Goal: Task Accomplishment & Management: Manage account settings

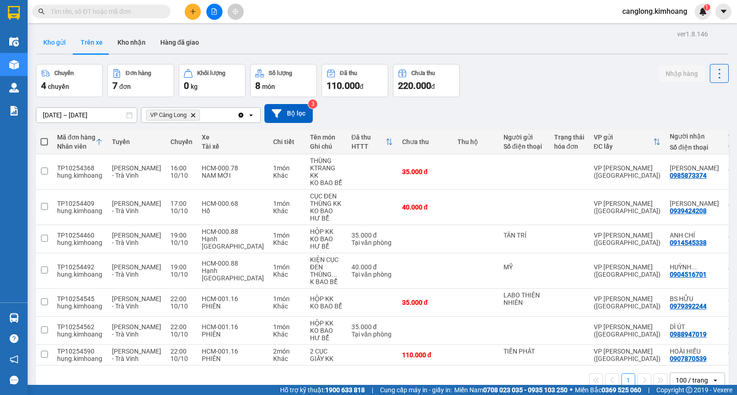
click at [58, 43] on button "Kho gửi" at bounding box center [54, 42] width 37 height 22
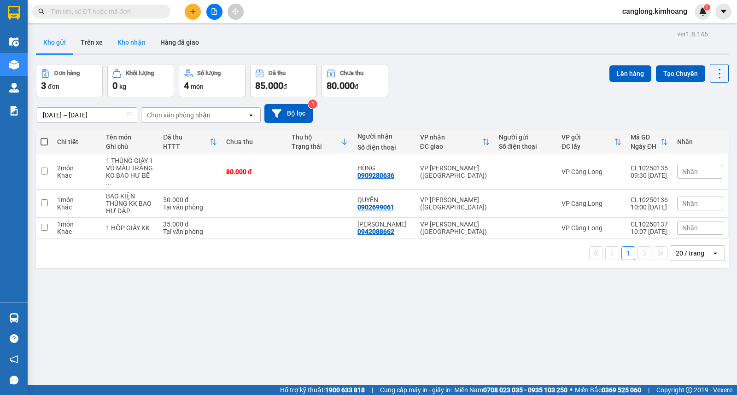
click at [144, 40] on button "Kho nhận" at bounding box center [131, 42] width 43 height 22
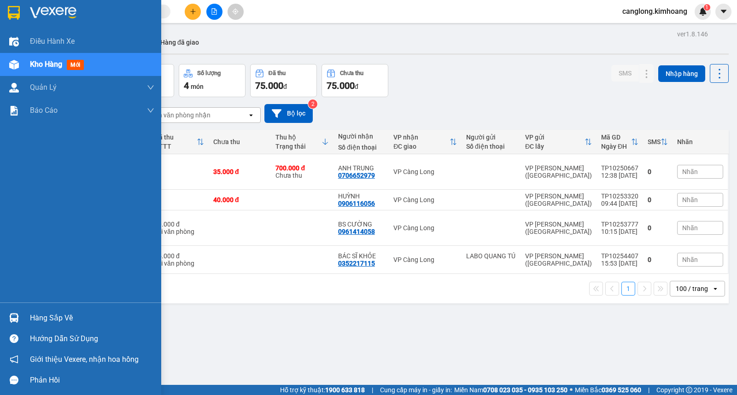
click at [52, 318] on div "Hàng sắp về" at bounding box center [92, 318] width 124 height 14
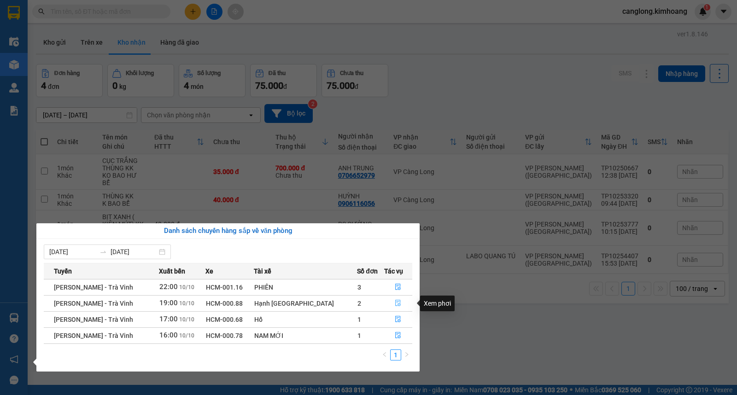
click at [395, 305] on icon "file-done" at bounding box center [398, 303] width 6 height 6
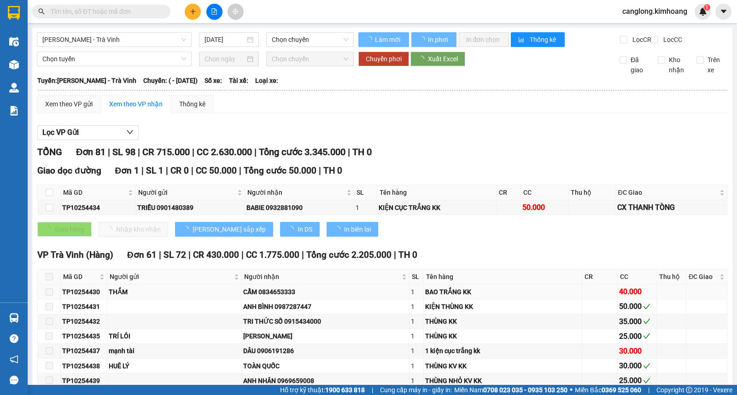
type input "[DATE]"
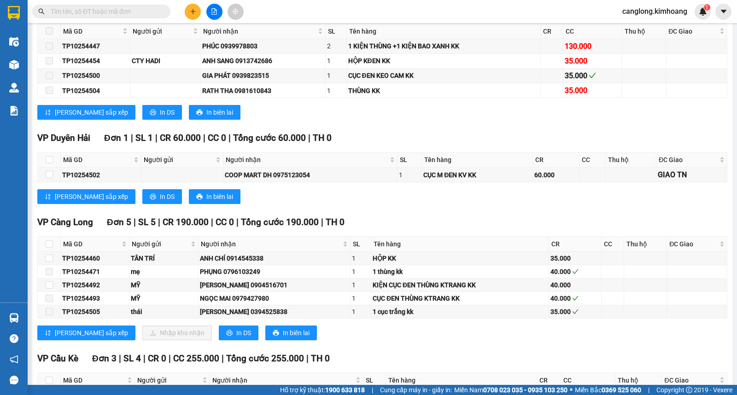
scroll to position [1382, 0]
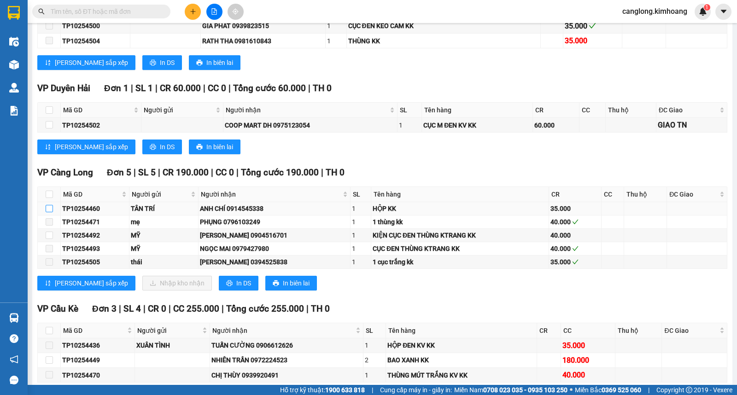
click at [50, 212] on input "checkbox" at bounding box center [49, 208] width 7 height 7
checkbox input "true"
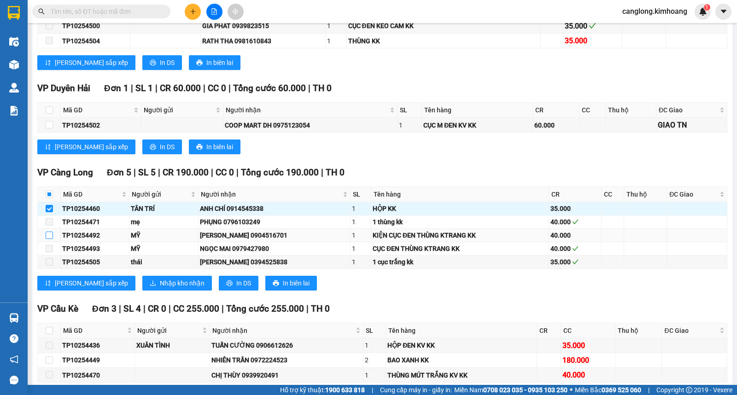
click at [47, 239] on input "checkbox" at bounding box center [49, 235] width 7 height 7
checkbox input "true"
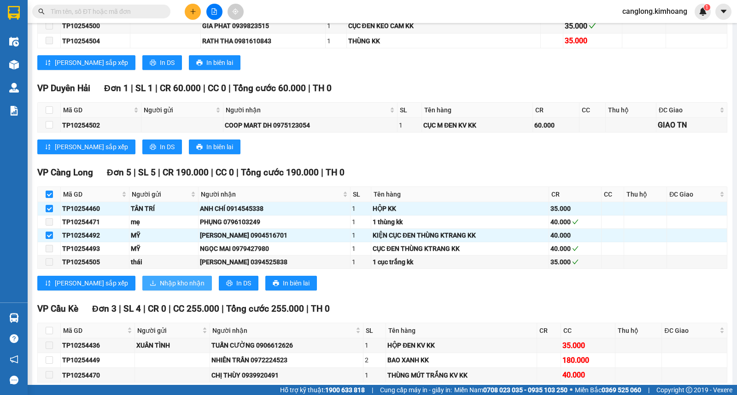
click at [160, 288] on span "Nhập kho nhận" at bounding box center [182, 283] width 45 height 10
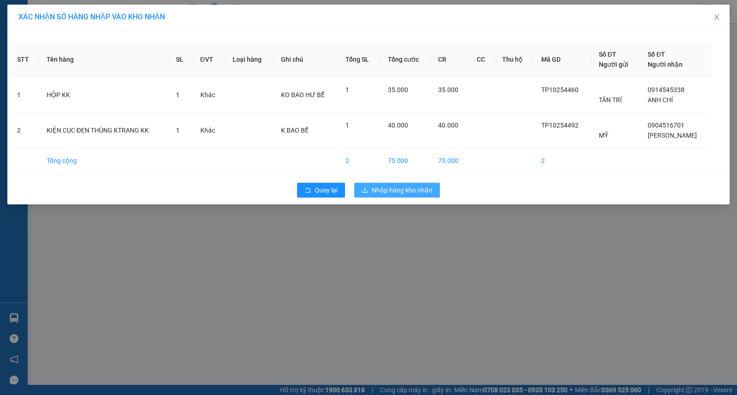
click at [372, 188] on span "Nhập hàng kho nhận" at bounding box center [402, 190] width 61 height 10
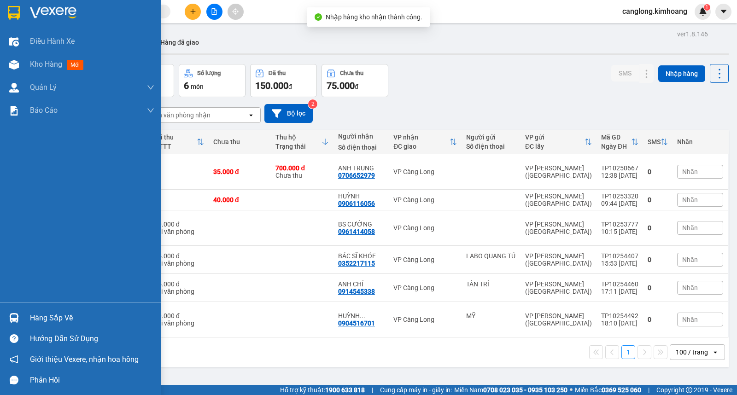
click at [50, 317] on div "Hàng sắp về" at bounding box center [92, 318] width 124 height 14
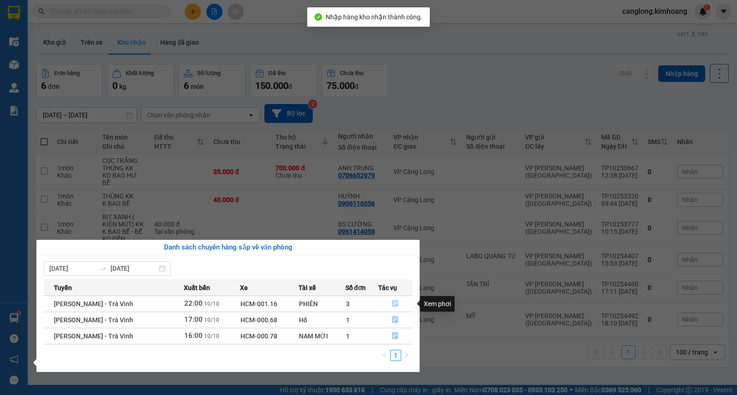
click at [395, 303] on icon "file-done" at bounding box center [395, 303] width 6 height 6
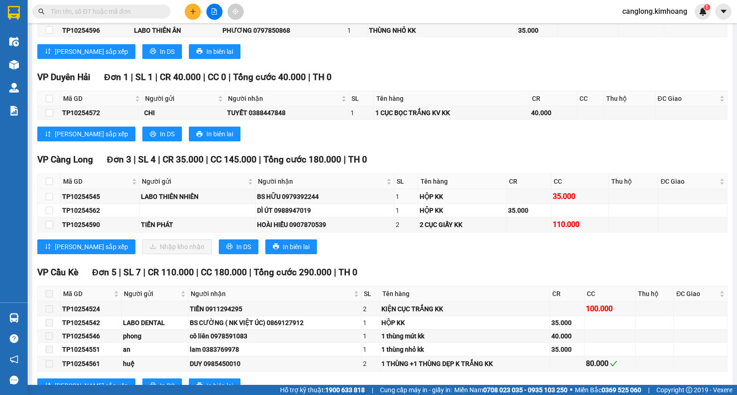
scroll to position [1535, 0]
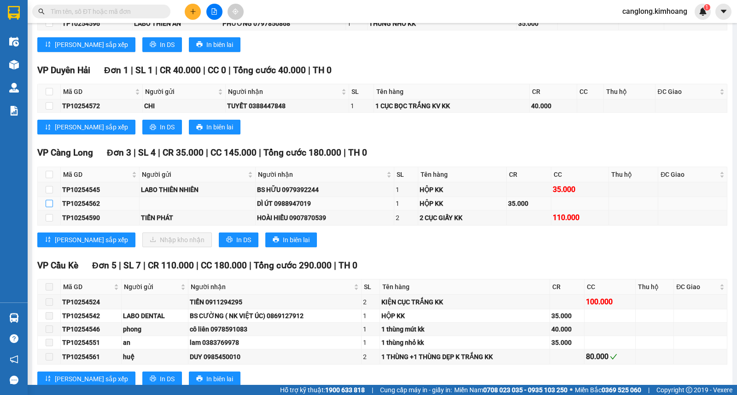
click at [47, 207] on input "checkbox" at bounding box center [49, 203] width 7 height 7
checkbox input "true"
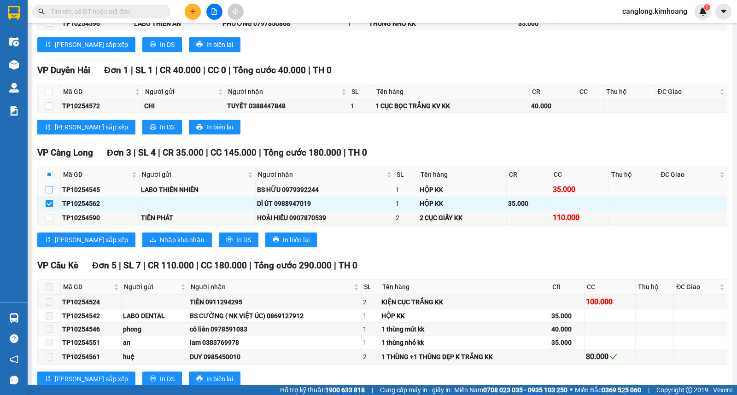
click at [48, 193] on input "checkbox" at bounding box center [49, 189] width 7 height 7
checkbox input "true"
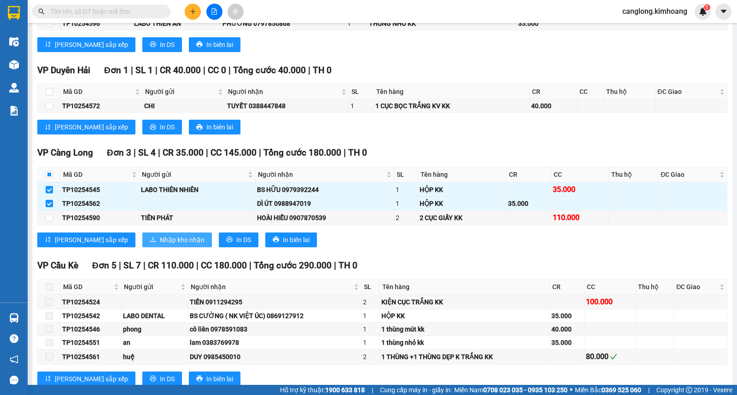
click at [160, 245] on span "Nhập kho nhận" at bounding box center [182, 240] width 45 height 10
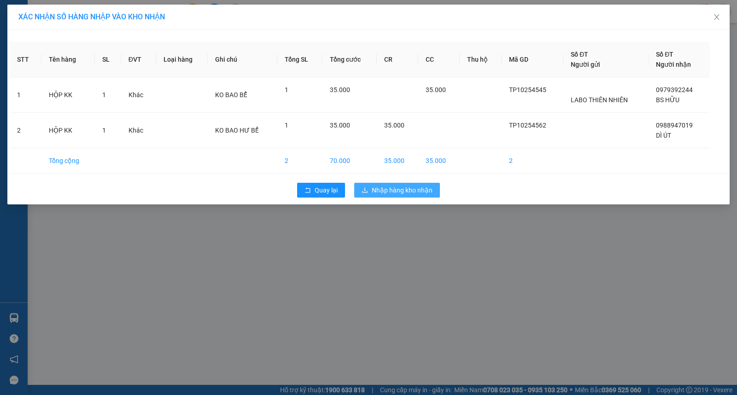
click at [380, 189] on span "Nhập hàng kho nhận" at bounding box center [402, 190] width 61 height 10
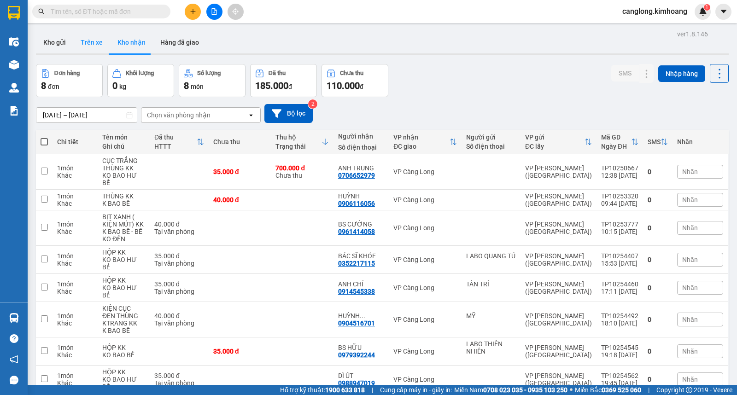
click at [92, 47] on button "Trên xe" at bounding box center [91, 42] width 37 height 22
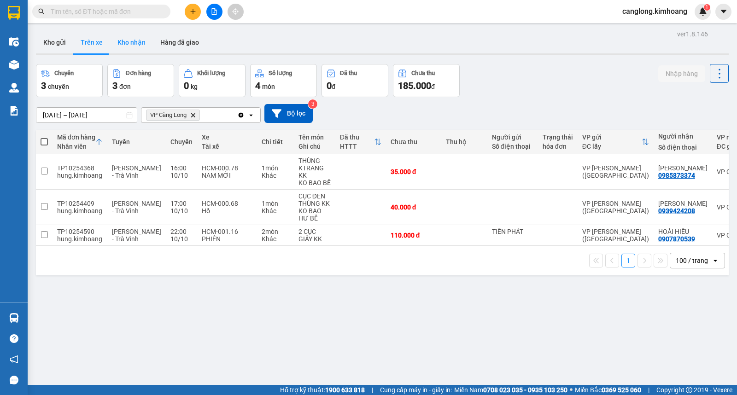
click at [135, 45] on button "Kho nhận" at bounding box center [131, 42] width 43 height 22
type input "[DATE] – [DATE]"
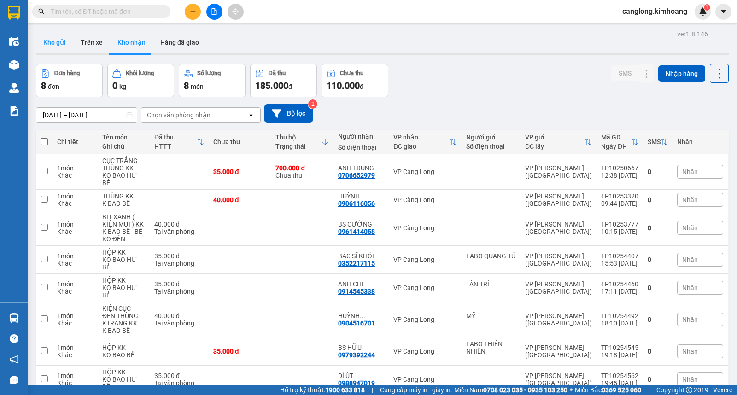
click at [53, 38] on button "Kho gửi" at bounding box center [54, 42] width 37 height 22
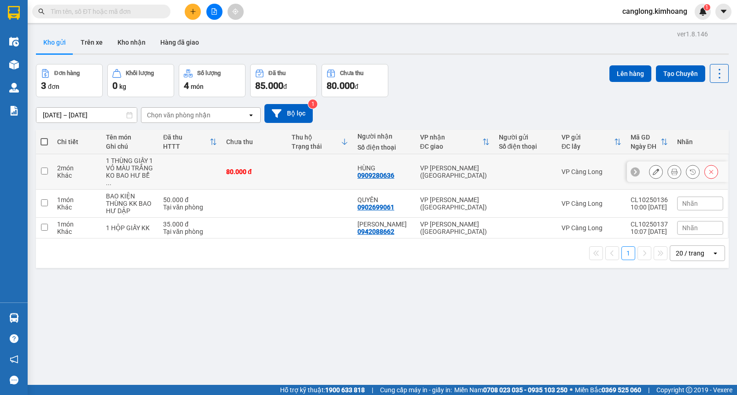
click at [44, 168] on input "checkbox" at bounding box center [44, 171] width 7 height 7
checkbox input "true"
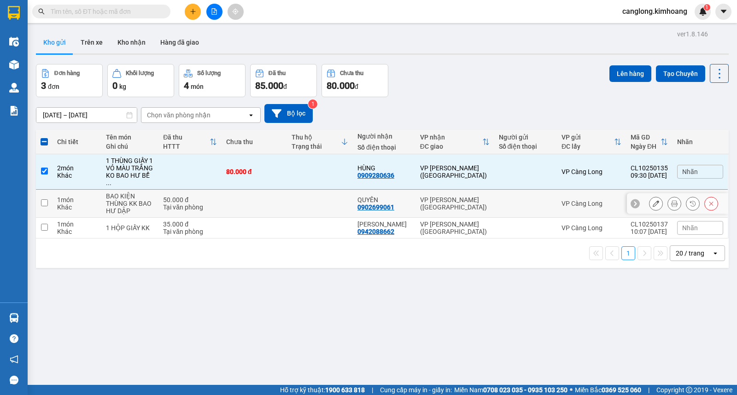
click at [43, 199] on input "checkbox" at bounding box center [44, 202] width 7 height 7
checkbox input "true"
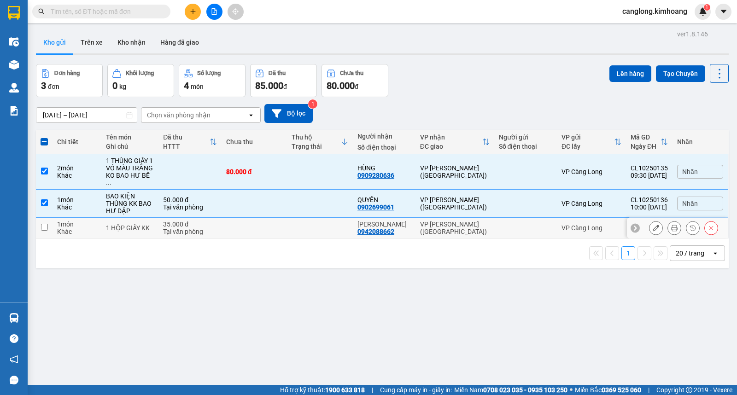
click at [43, 224] on input "checkbox" at bounding box center [44, 227] width 7 height 7
checkbox input "true"
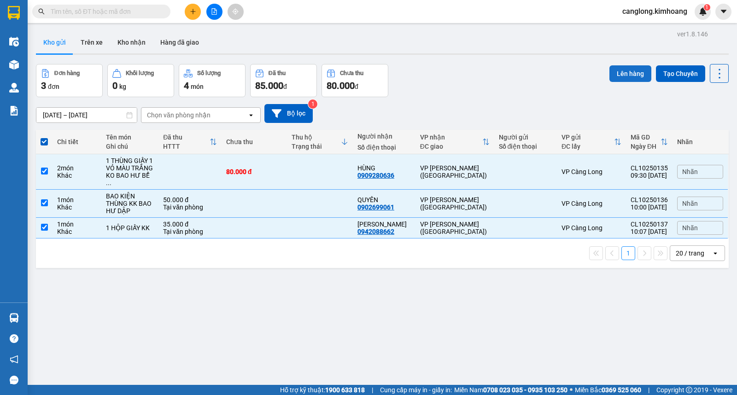
click at [616, 76] on button "Lên hàng" at bounding box center [630, 73] width 42 height 17
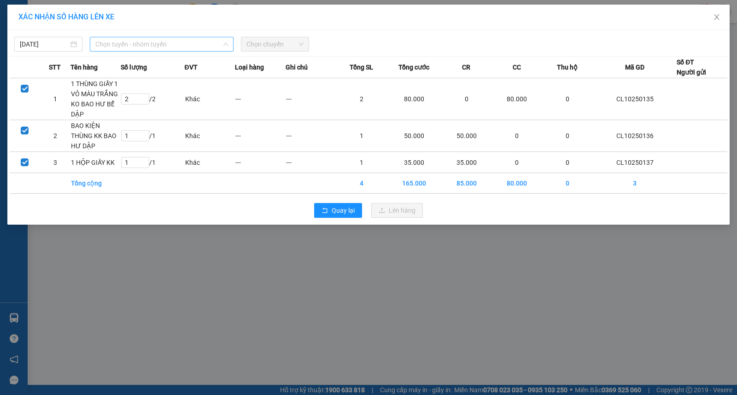
click at [164, 45] on span "Chọn tuyến - nhóm tuyến" at bounding box center [161, 44] width 133 height 14
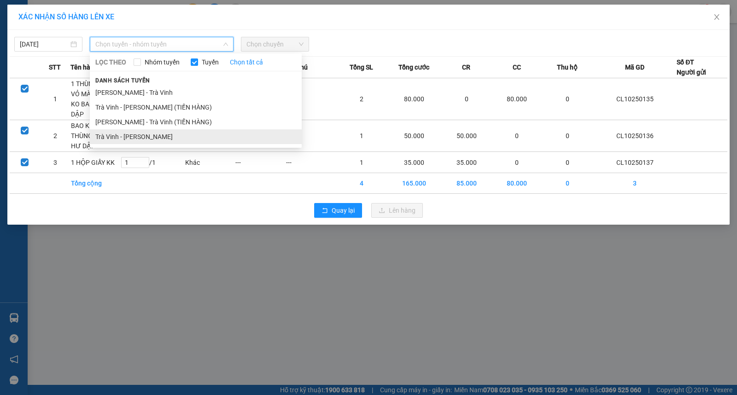
click at [141, 132] on li "Trà Vinh - [PERSON_NAME]" at bounding box center [196, 136] width 212 height 15
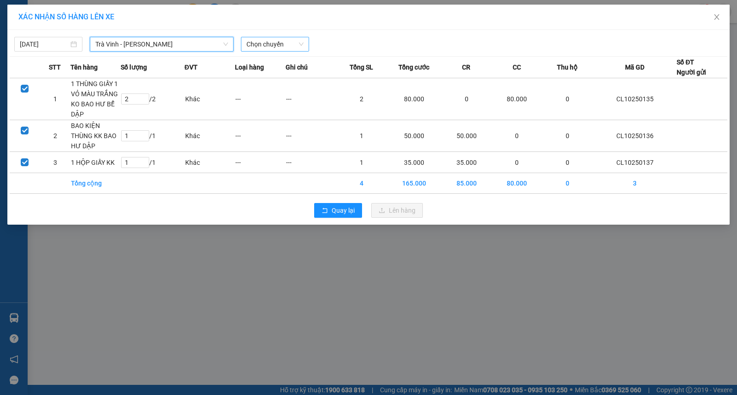
click at [264, 44] on span "Chọn chuyến" at bounding box center [274, 44] width 57 height 14
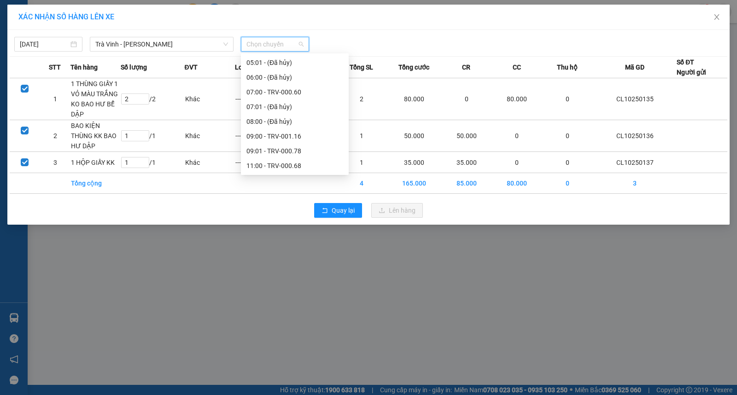
scroll to position [204, 0]
click at [258, 65] on div "11:00 - TRV-000.68" at bounding box center [294, 64] width 97 height 10
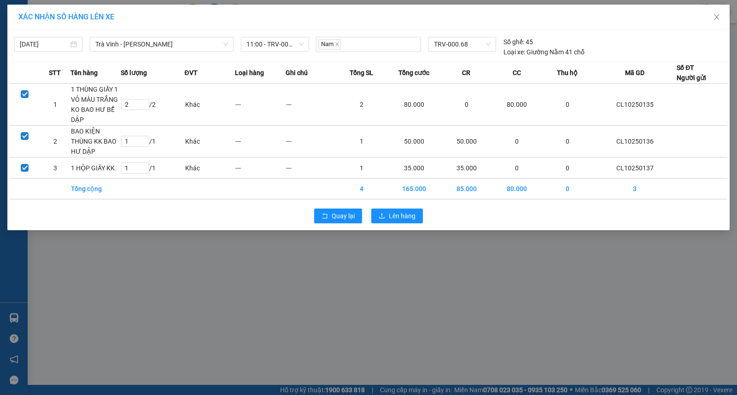
click at [258, 65] on th "Loại hàng" at bounding box center [260, 73] width 51 height 22
click at [381, 215] on icon "upload" at bounding box center [382, 216] width 6 height 6
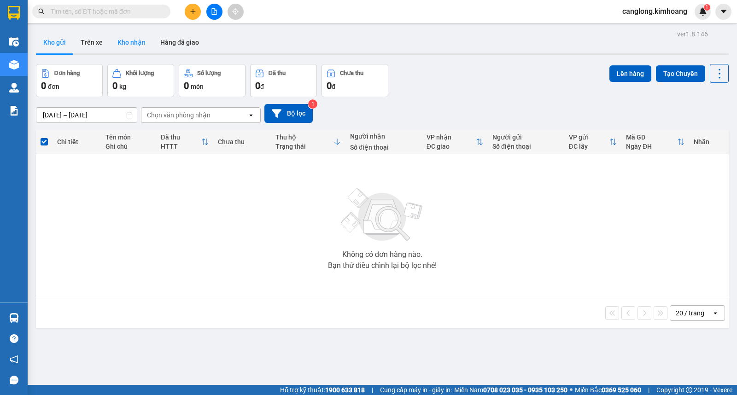
click at [143, 46] on button "Kho nhận" at bounding box center [131, 42] width 43 height 22
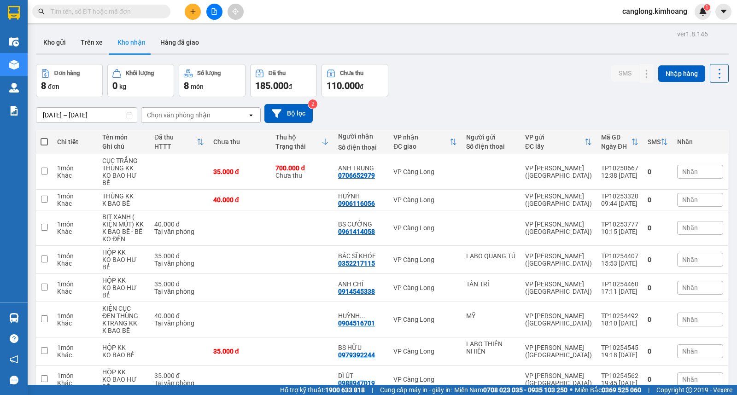
click at [121, 8] on input "text" at bounding box center [105, 11] width 109 height 10
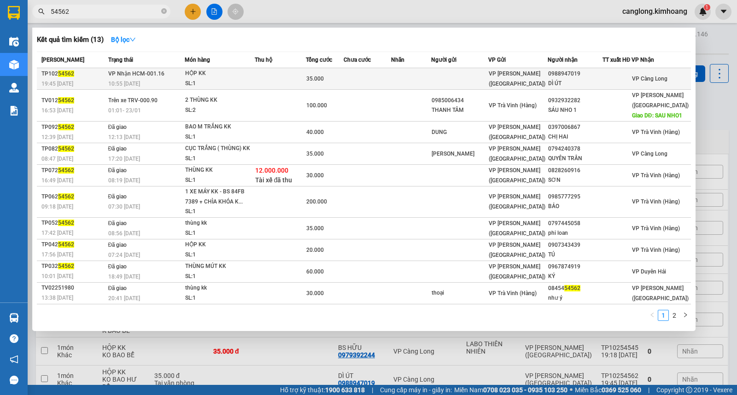
type input "54562"
click at [391, 77] on td at bounding box center [367, 79] width 47 height 22
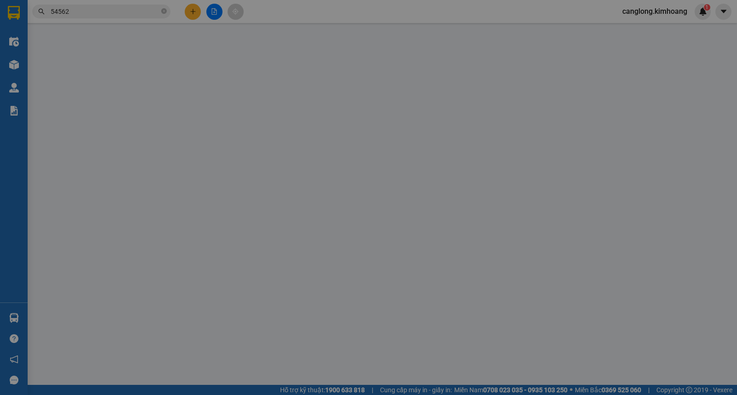
type input "0988947019"
type input "DÌ ÚT"
type input "35.000"
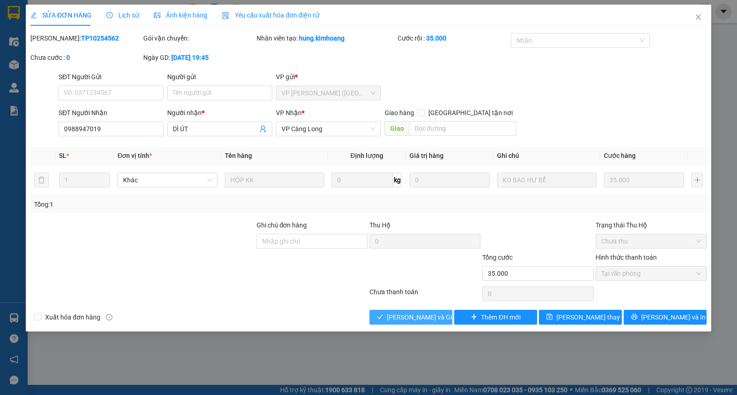
click at [425, 314] on span "[PERSON_NAME] và Giao hàng" at bounding box center [431, 317] width 88 height 10
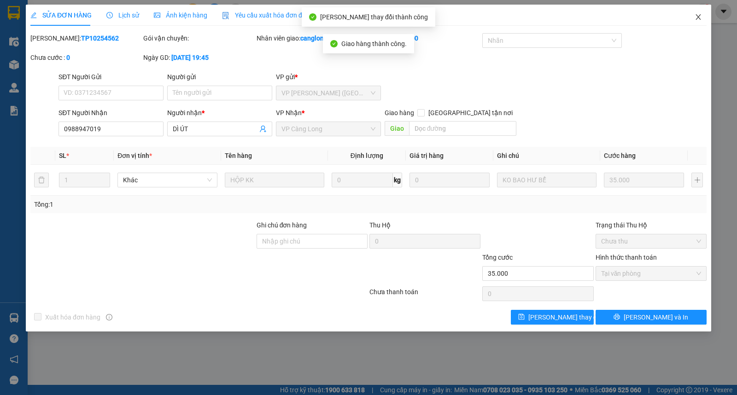
click at [698, 17] on icon "close" at bounding box center [697, 17] width 5 height 6
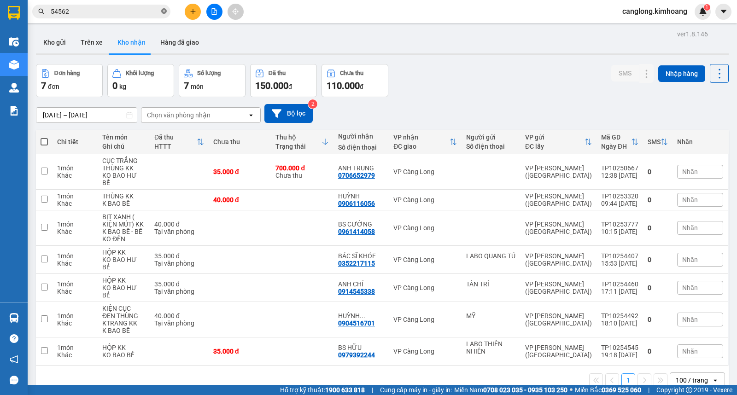
click at [163, 12] on icon "close-circle" at bounding box center [164, 11] width 6 height 6
click at [93, 42] on button "Trên xe" at bounding box center [91, 42] width 37 height 22
type input "[DATE] – [DATE]"
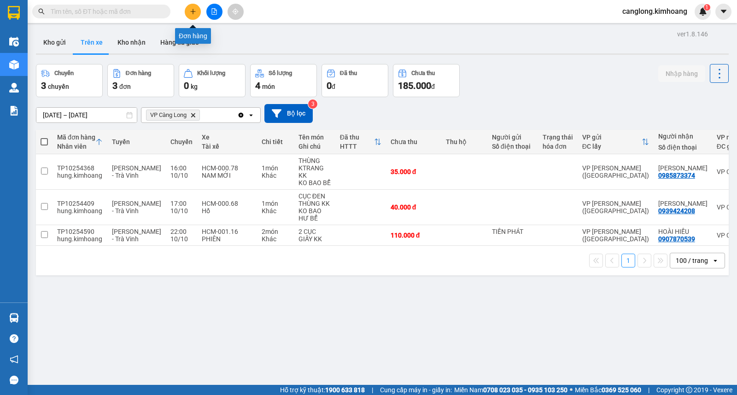
click at [196, 7] on button at bounding box center [193, 12] width 16 height 16
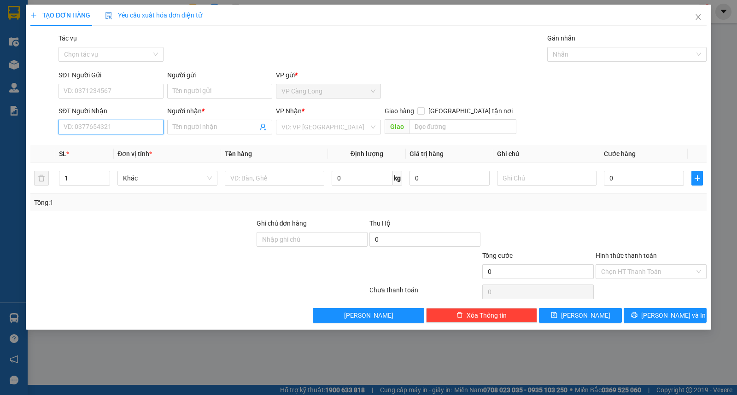
click at [139, 125] on input "SĐT Người Nhận" at bounding box center [110, 127] width 105 height 15
click at [120, 142] on div "0938567419 - HẢI" at bounding box center [111, 145] width 94 height 10
type input "0938567419"
type input "HẢI"
click at [120, 142] on div "0938567419 - HẢI" at bounding box center [111, 145] width 94 height 10
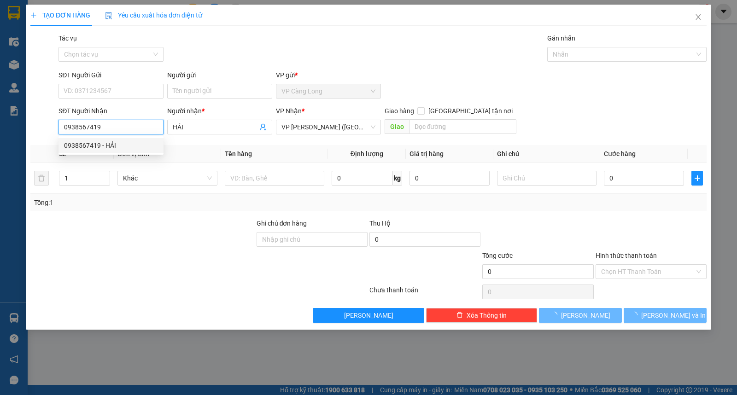
type input "50.000"
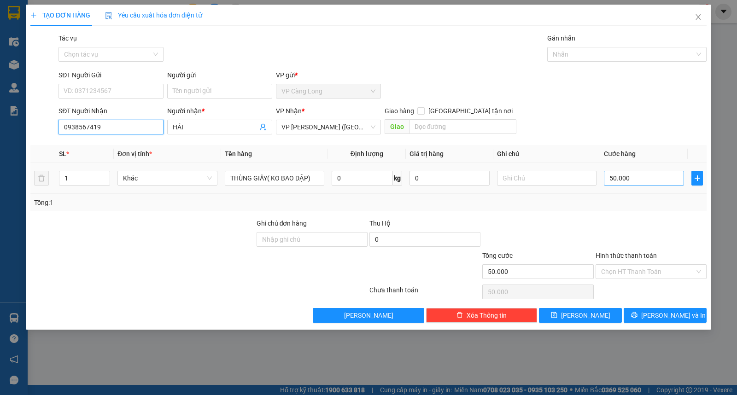
type input "0938567419"
click at [613, 180] on input "50.000" at bounding box center [644, 178] width 80 height 15
type input "6"
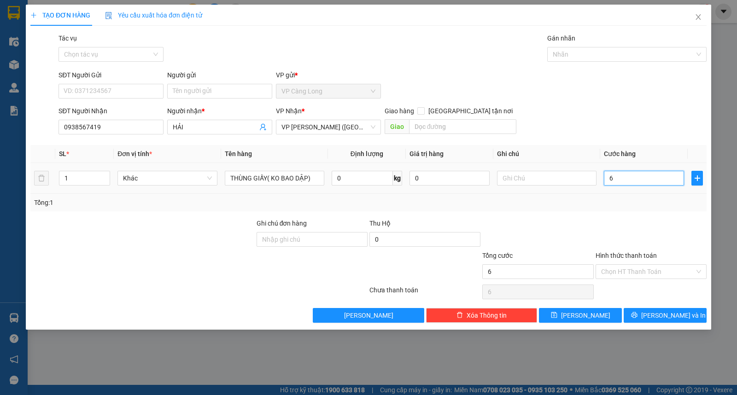
type input "60"
type input "600"
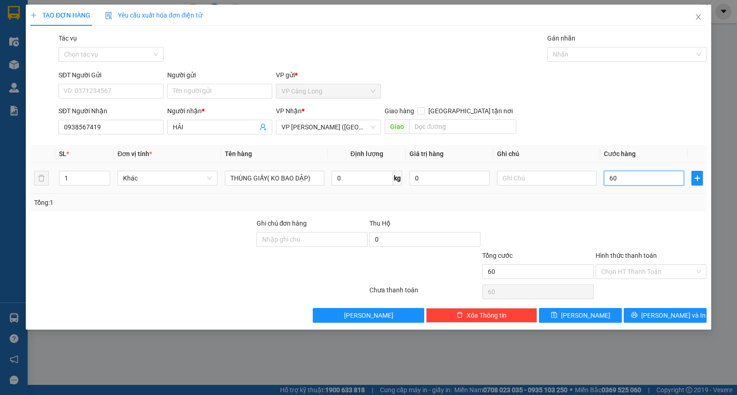
type input "600"
type input "6.000"
type input "60.000"
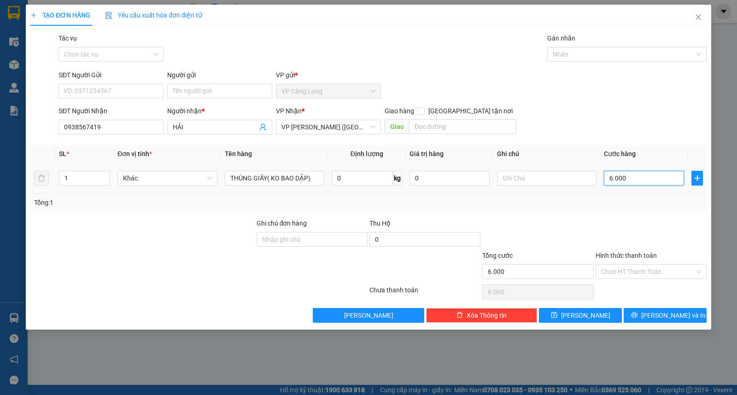
type input "60.000"
type input "6.000"
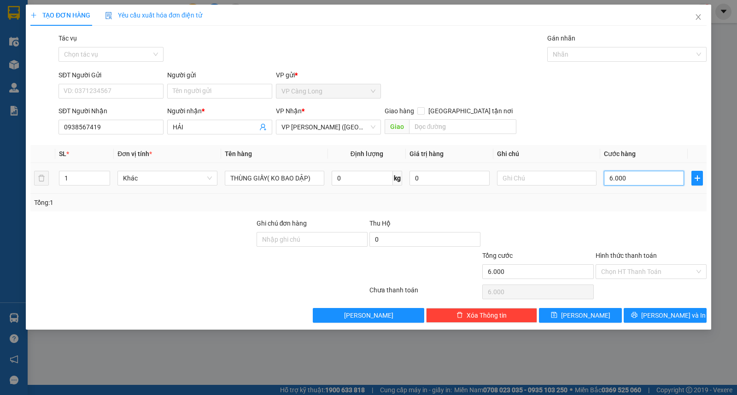
type input "600"
type input "60"
type input "6"
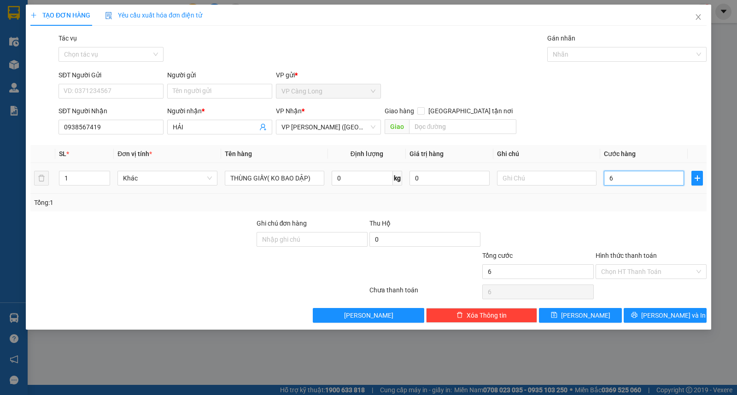
type input "0"
click at [631, 178] on input "0" at bounding box center [644, 178] width 80 height 15
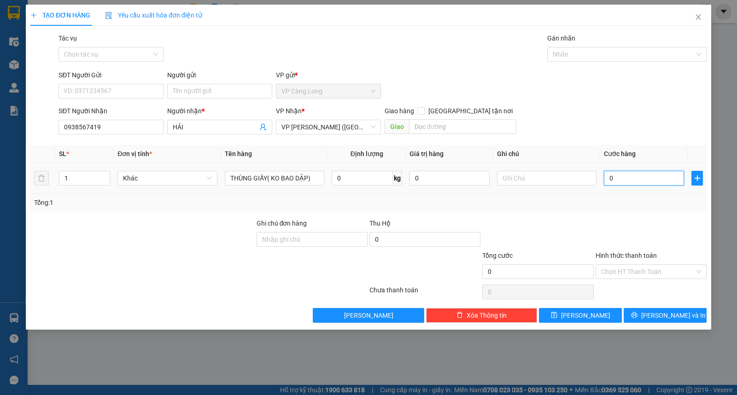
click at [631, 178] on input "0" at bounding box center [644, 178] width 80 height 15
type input "5"
type input "50"
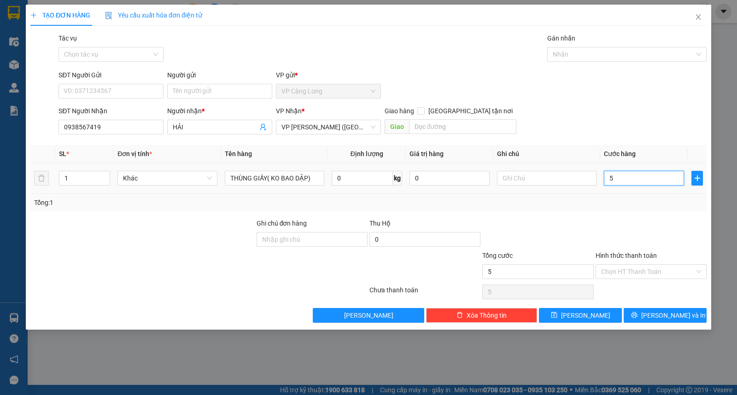
type input "50"
type input "500"
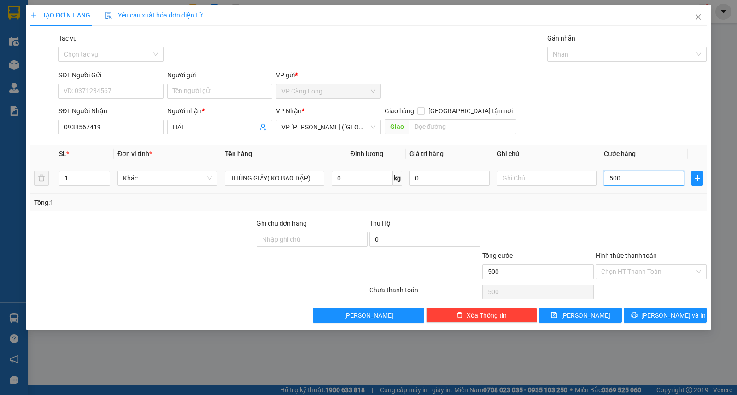
type input "5.000"
type input "50.000"
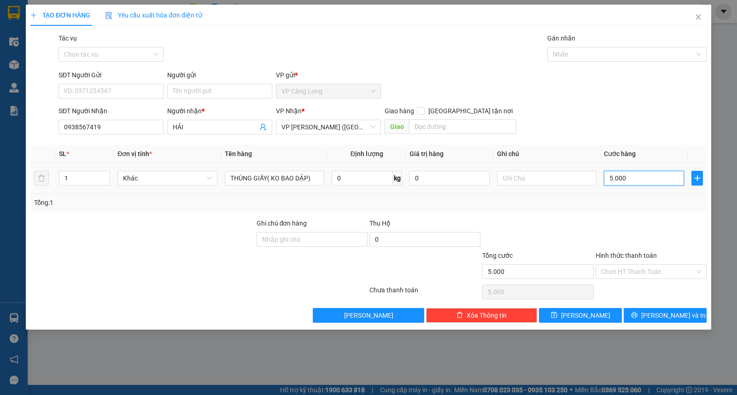
type input "50.000"
click at [657, 315] on span "[PERSON_NAME] và In" at bounding box center [673, 315] width 64 height 10
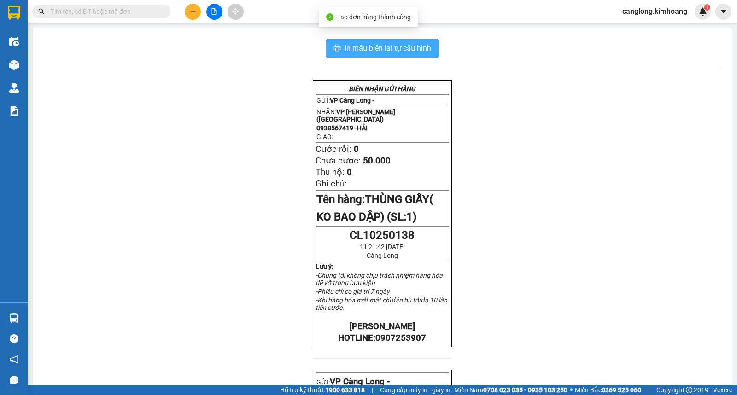
click at [389, 52] on span "In mẫu biên lai tự cấu hình" at bounding box center [388, 48] width 87 height 12
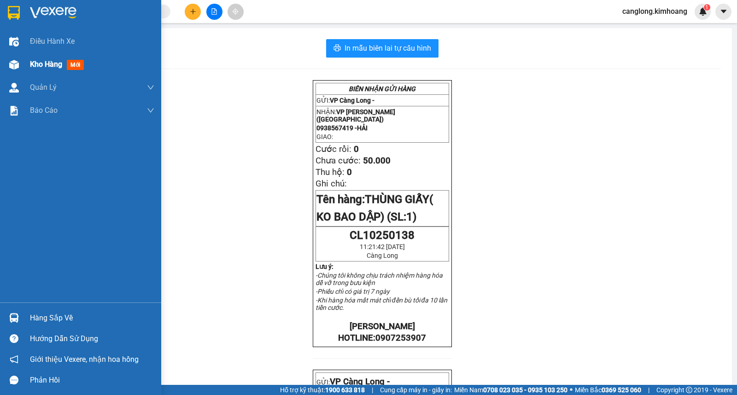
click at [51, 66] on span "Kho hàng" at bounding box center [46, 64] width 32 height 9
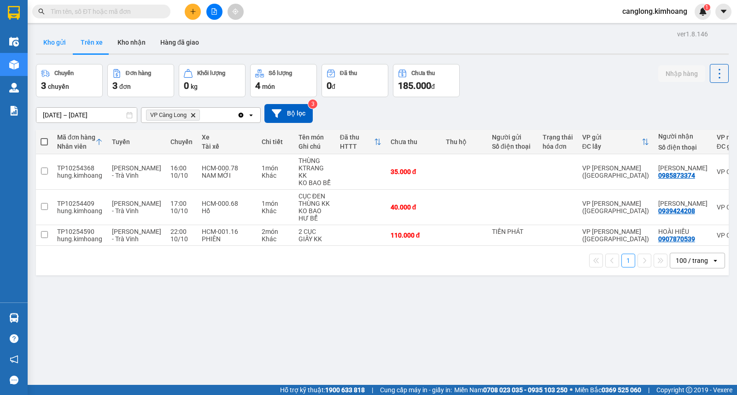
click at [52, 45] on button "Kho gửi" at bounding box center [54, 42] width 37 height 22
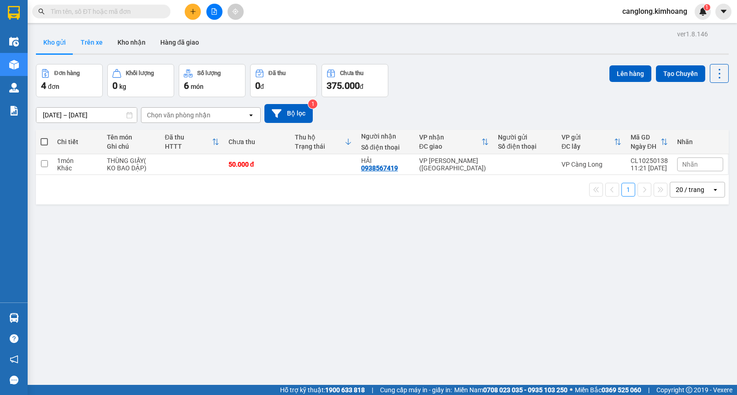
click at [93, 41] on button "Trên xe" at bounding box center [91, 42] width 37 height 22
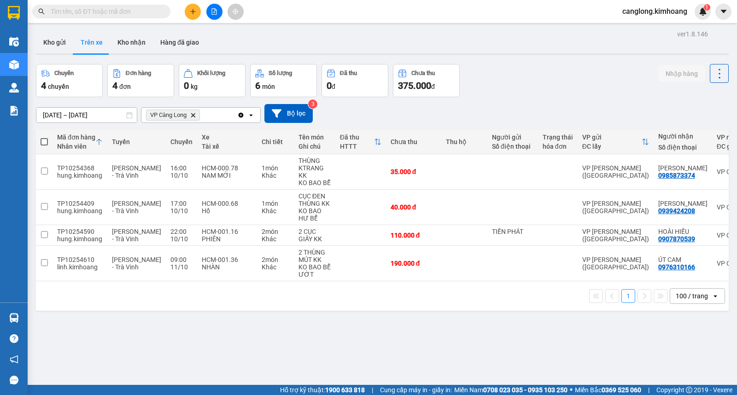
click at [93, 9] on input "text" at bounding box center [105, 11] width 109 height 10
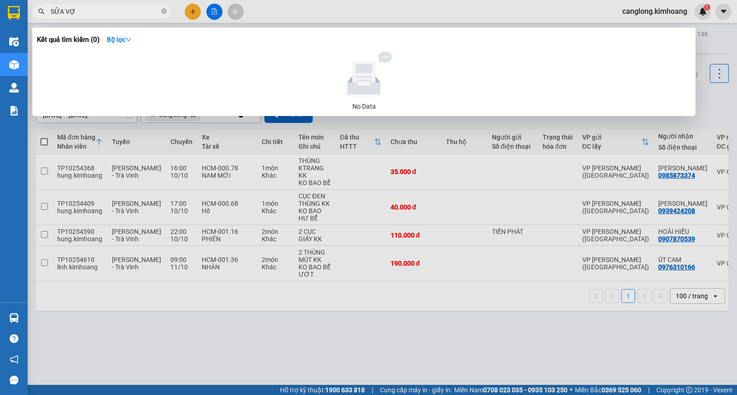
type input "SỮA VỢT"
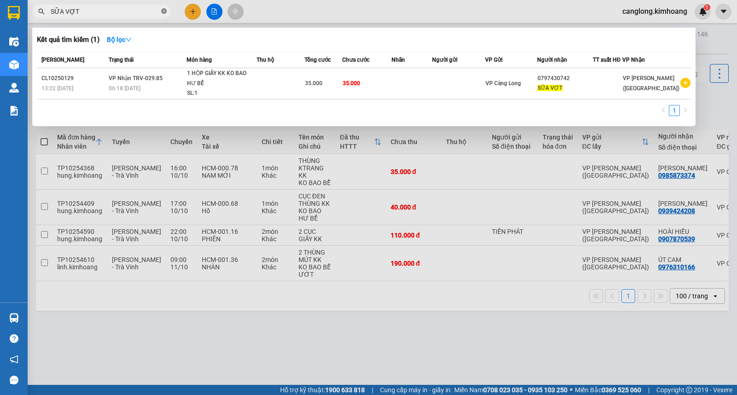
click at [163, 10] on icon "close-circle" at bounding box center [164, 11] width 6 height 6
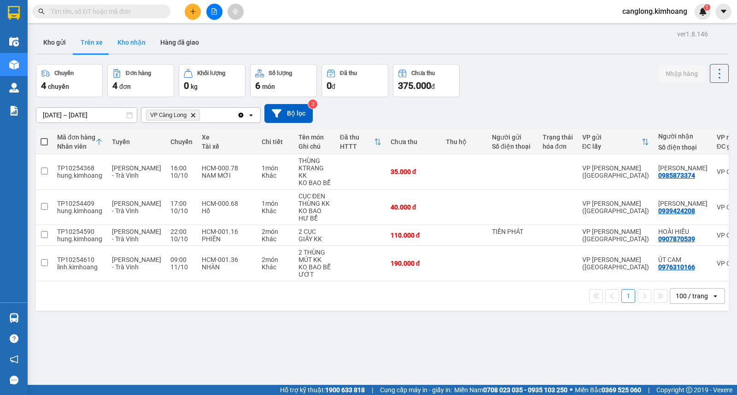
click at [129, 44] on button "Kho nhận" at bounding box center [131, 42] width 43 height 22
type input "[DATE] – [DATE]"
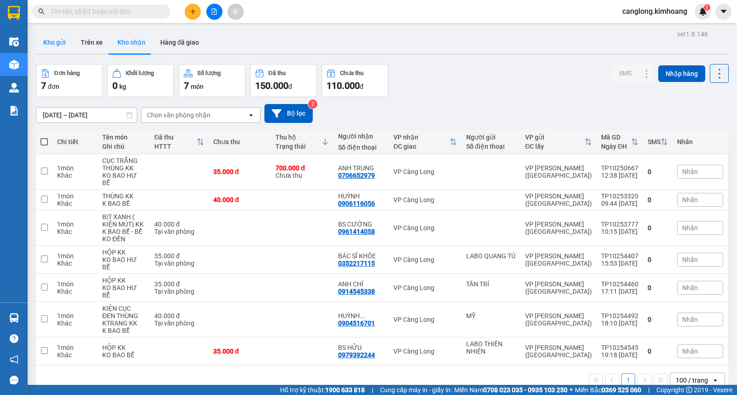
click at [54, 36] on button "Kho gửi" at bounding box center [54, 42] width 37 height 22
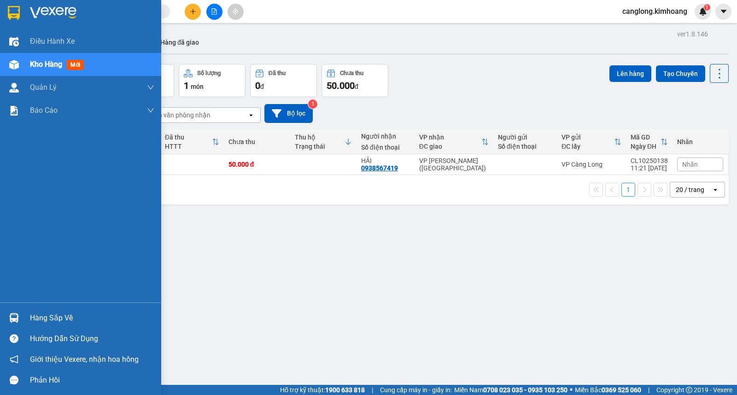
click at [64, 318] on div "Hàng sắp về" at bounding box center [92, 318] width 124 height 14
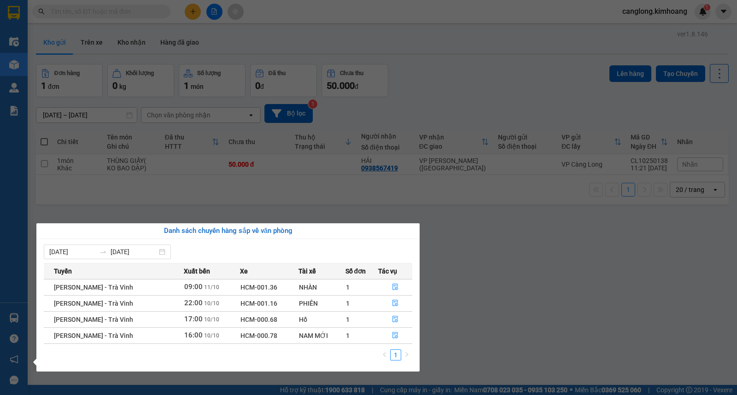
click at [453, 278] on section "Kết quả tìm kiếm ( 1 ) Bộ lọc Mã ĐH Trạng thái Món hàng Thu hộ Tổng cước Chưa c…" at bounding box center [368, 197] width 737 height 395
click at [453, 278] on div "ver 1.8.146 Kho gửi Trên xe Kho nhận Hàng đã giao Đơn hàng 1 đơn Khối lượng 0 k…" at bounding box center [382, 225] width 700 height 395
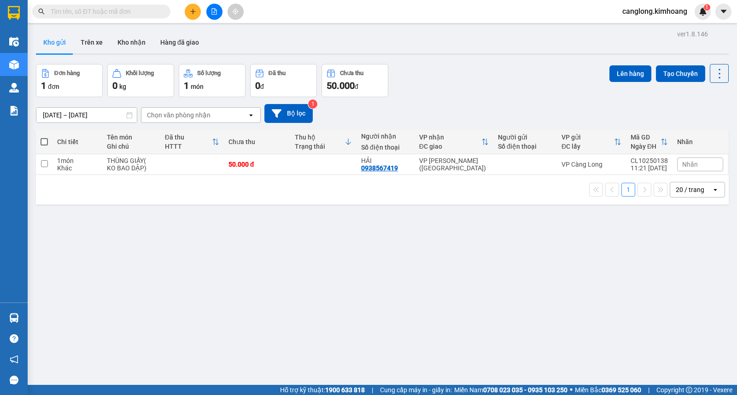
click at [453, 278] on div "ver 1.8.146 Kho gửi Trên xe Kho nhận Hàng đã giao Đơn hàng 1 đơn Khối lượng 0 k…" at bounding box center [382, 225] width 700 height 395
click at [122, 45] on button "Kho nhận" at bounding box center [131, 42] width 43 height 22
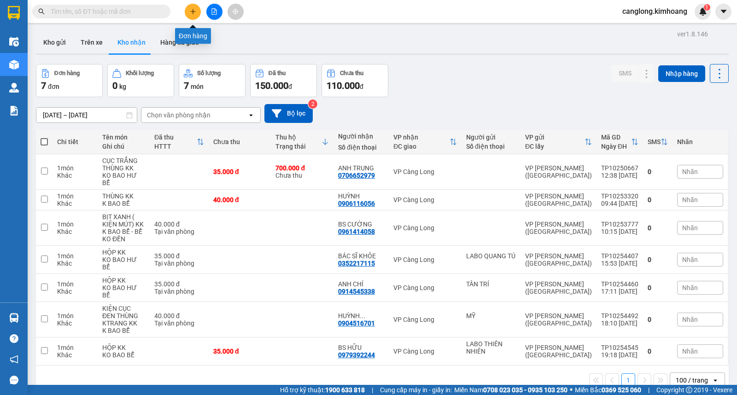
click at [191, 10] on icon "plus" at bounding box center [193, 11] width 6 height 6
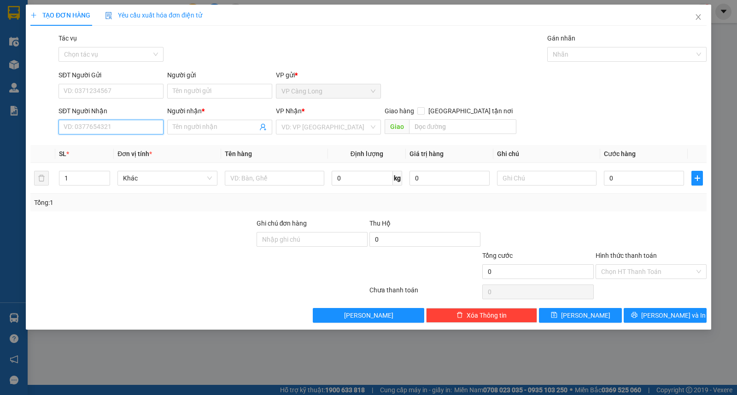
click at [100, 127] on input "SĐT Người Nhận" at bounding box center [110, 127] width 105 height 15
click at [105, 144] on div "0976297179 - LABO ANH" at bounding box center [111, 145] width 94 height 10
type input "0976297179"
type input "LABO ANH"
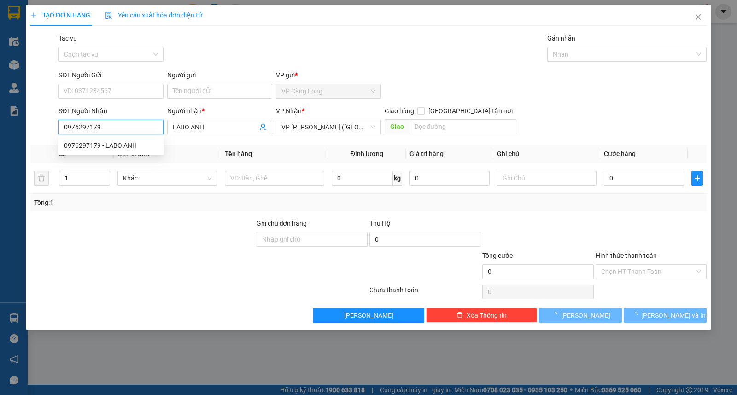
type input "35.000"
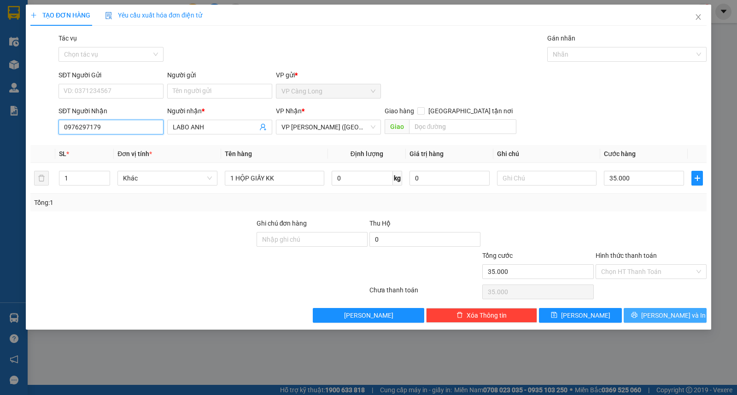
type input "0976297179"
click at [638, 310] on button "[PERSON_NAME] và In" at bounding box center [665, 315] width 83 height 15
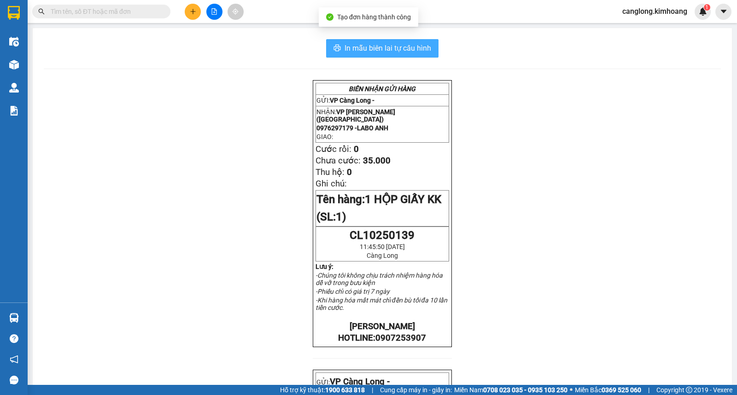
click at [388, 50] on span "In mẫu biên lai tự cấu hình" at bounding box center [388, 48] width 87 height 12
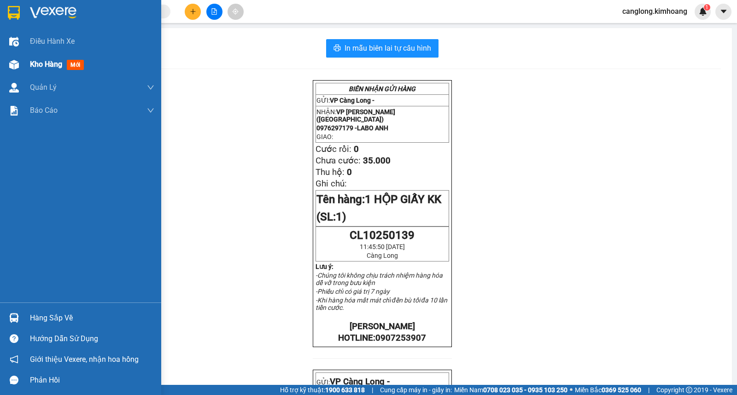
click at [43, 60] on span "Kho hàng" at bounding box center [46, 64] width 32 height 9
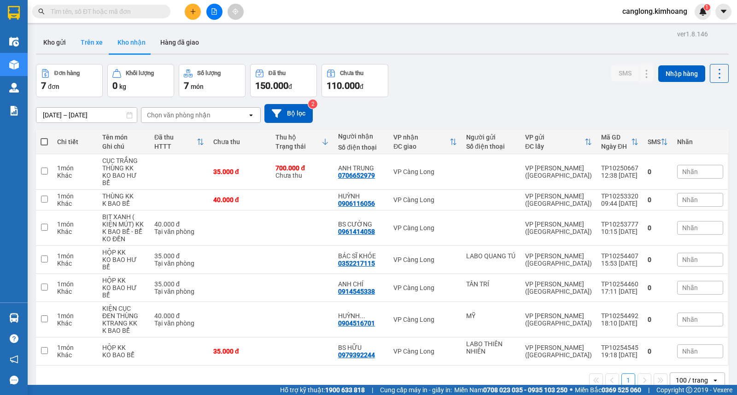
click at [85, 42] on button "Trên xe" at bounding box center [91, 42] width 37 height 22
type input "[DATE] – [DATE]"
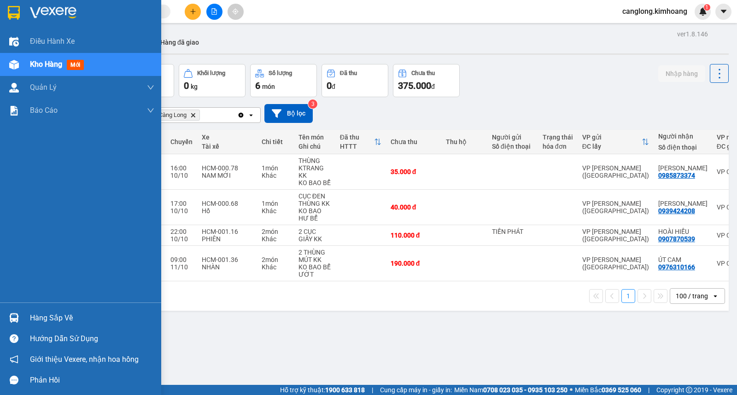
click at [47, 317] on div "Hàng sắp về" at bounding box center [92, 318] width 124 height 14
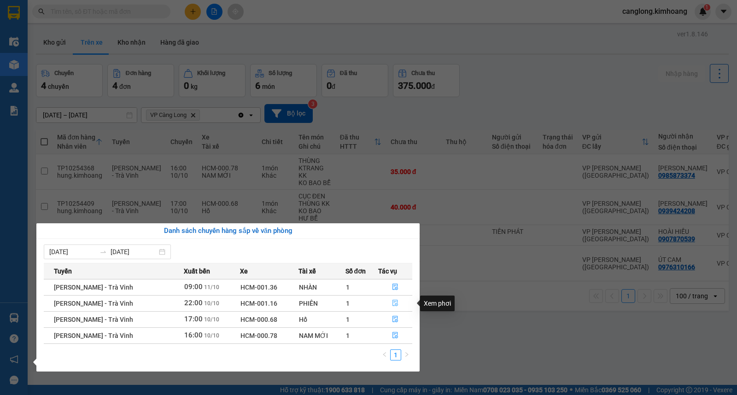
click at [392, 304] on icon "file-done" at bounding box center [395, 303] width 6 height 6
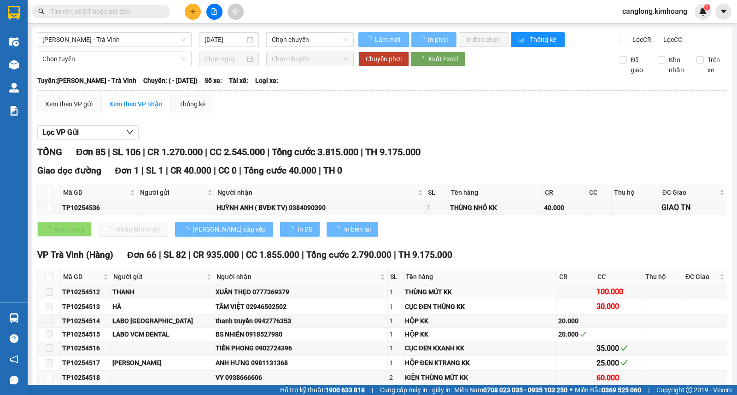
type input "[DATE]"
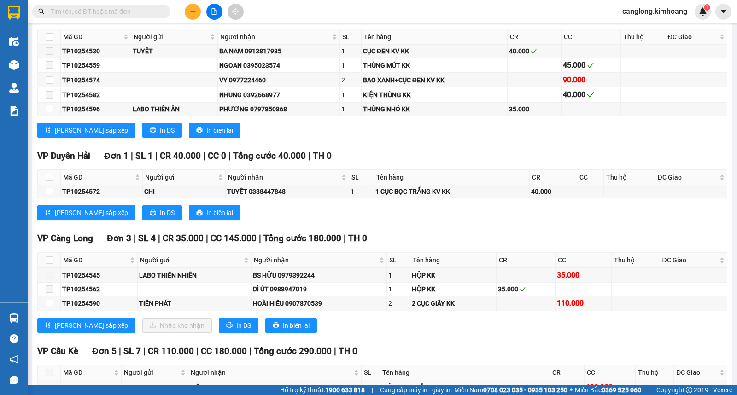
scroll to position [1535, 0]
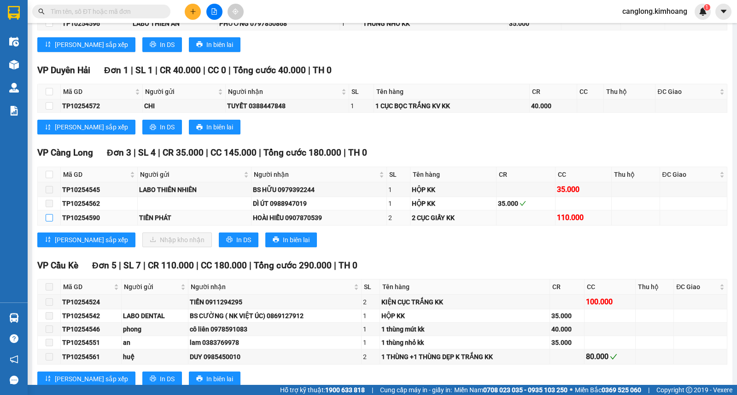
click at [48, 222] on input "checkbox" at bounding box center [49, 217] width 7 height 7
checkbox input "false"
click at [48, 222] on input "checkbox" at bounding box center [49, 217] width 7 height 7
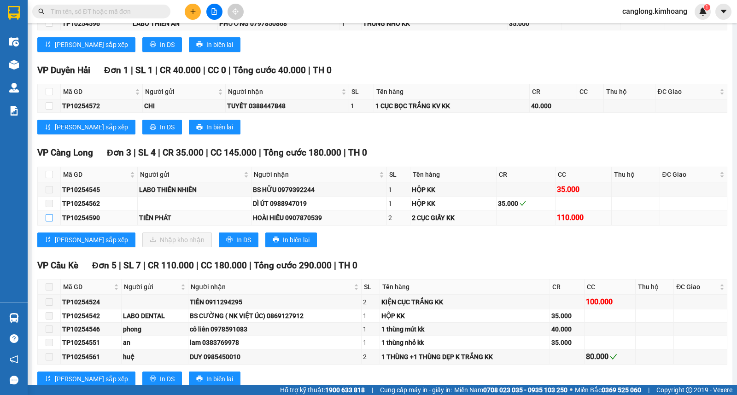
checkbox input "true"
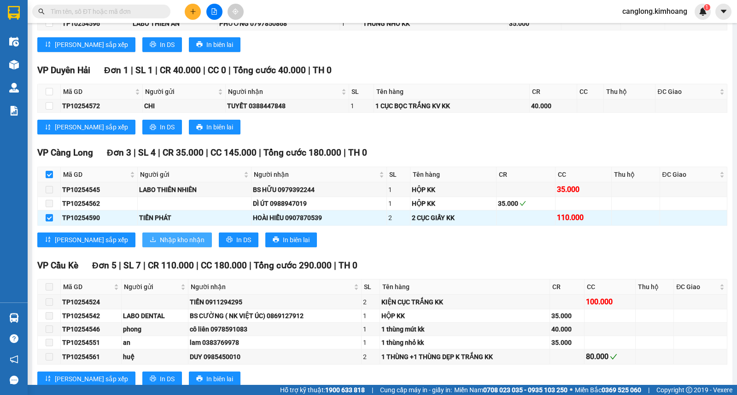
click at [160, 245] on span "Nhập kho nhận" at bounding box center [182, 240] width 45 height 10
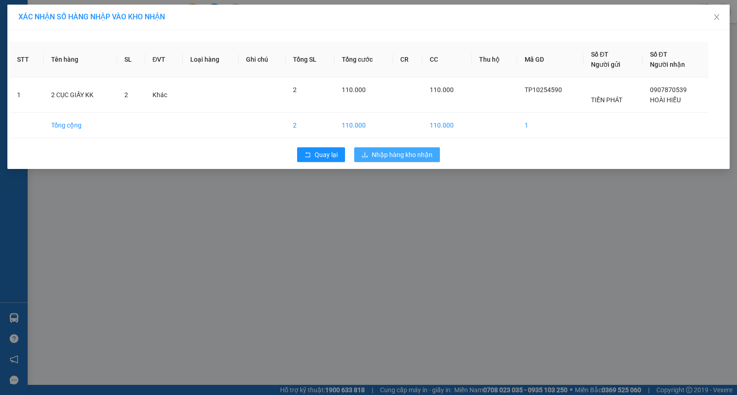
click at [392, 157] on span "Nhập hàng kho nhận" at bounding box center [402, 155] width 61 height 10
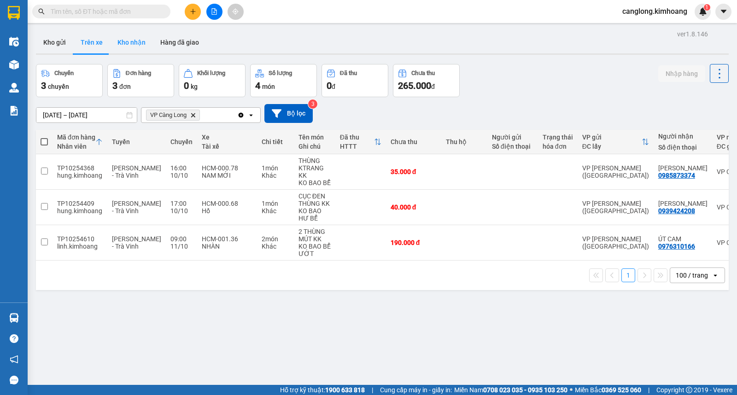
click at [134, 47] on button "Kho nhận" at bounding box center [131, 42] width 43 height 22
type input "[DATE] – [DATE]"
click at [134, 47] on button "Kho nhận" at bounding box center [131, 42] width 43 height 22
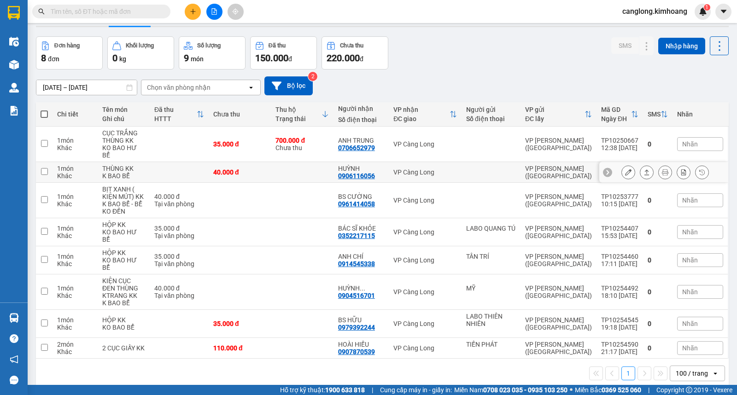
scroll to position [42, 0]
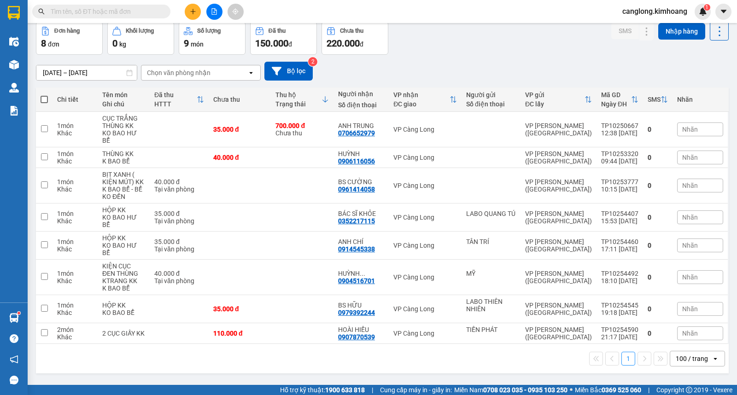
click at [111, 13] on input "text" at bounding box center [105, 11] width 109 height 10
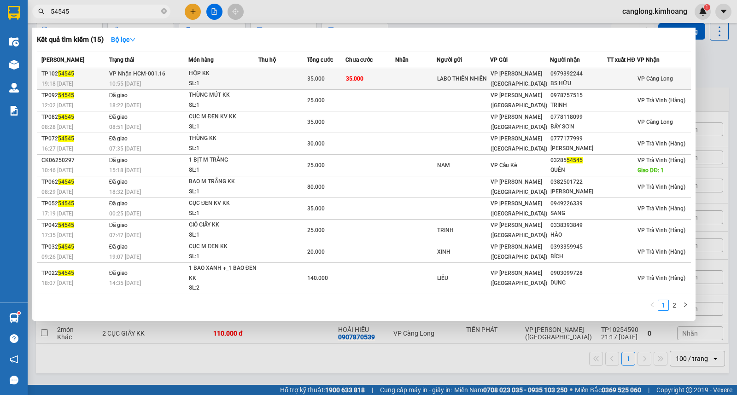
type input "54545"
click at [379, 76] on td "35.000" at bounding box center [370, 79] width 50 height 22
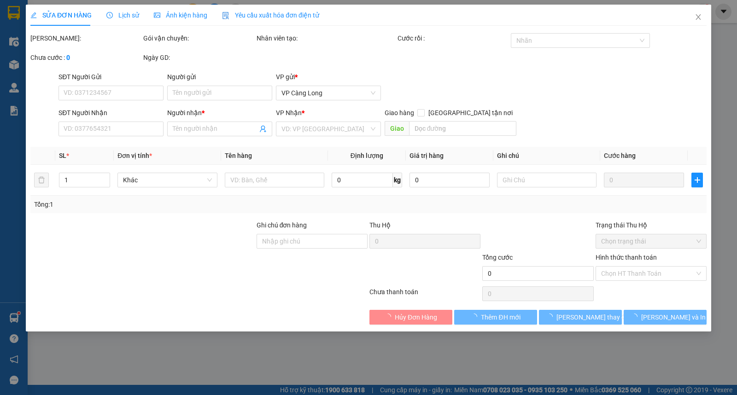
type input "LABO THIÊN NHIÊN"
type input "0979392244"
type input "BS HỮU"
type input "35.000"
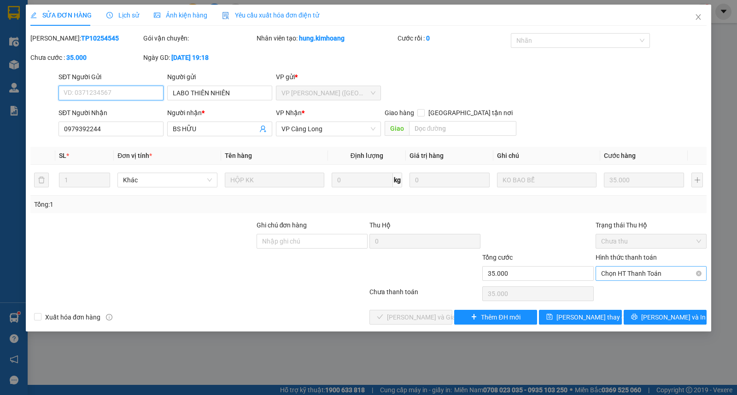
click at [639, 270] on span "Chọn HT Thanh Toán" at bounding box center [651, 274] width 100 height 14
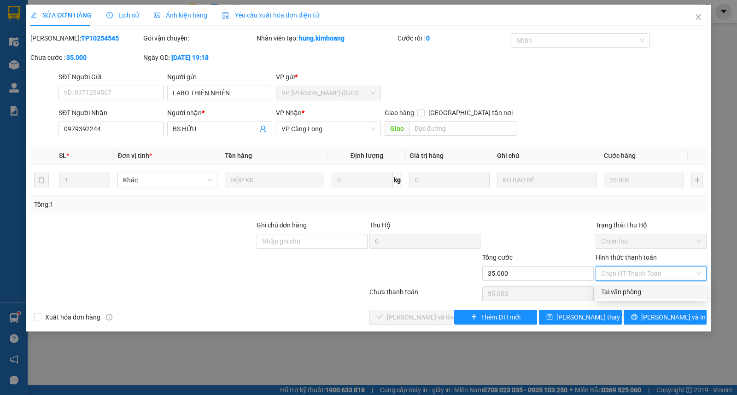
click at [619, 291] on div "Tại văn phòng" at bounding box center [651, 292] width 100 height 10
type input "0"
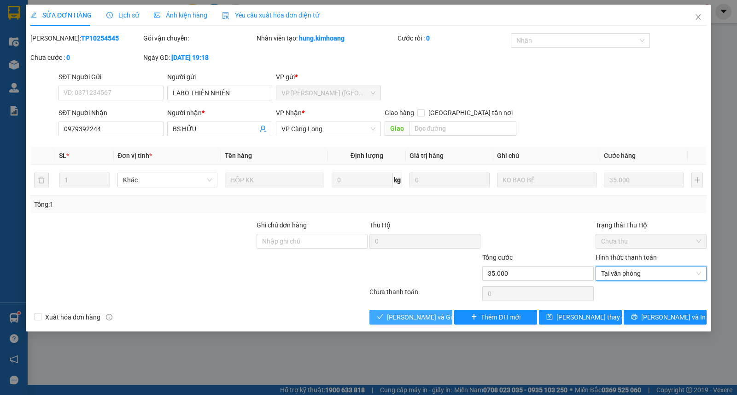
click at [415, 321] on span "[PERSON_NAME] và Giao hàng" at bounding box center [431, 317] width 88 height 10
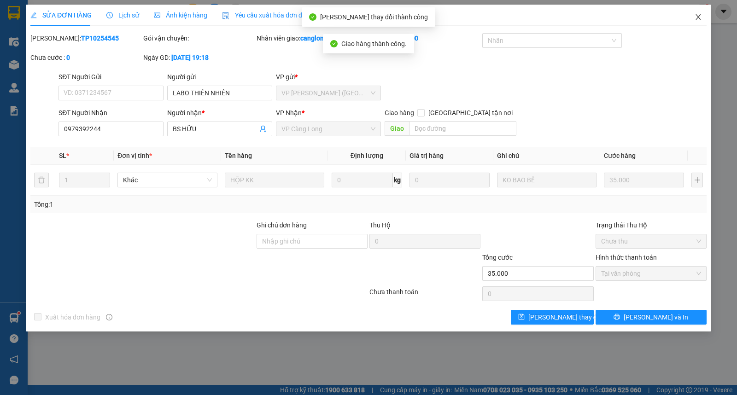
click at [697, 18] on icon "close" at bounding box center [698, 16] width 7 height 7
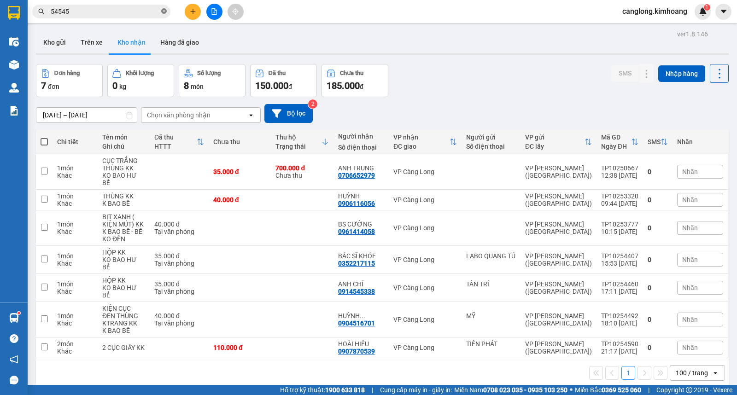
click at [162, 12] on icon "close-circle" at bounding box center [164, 11] width 6 height 6
click at [189, 6] on button at bounding box center [193, 12] width 16 height 16
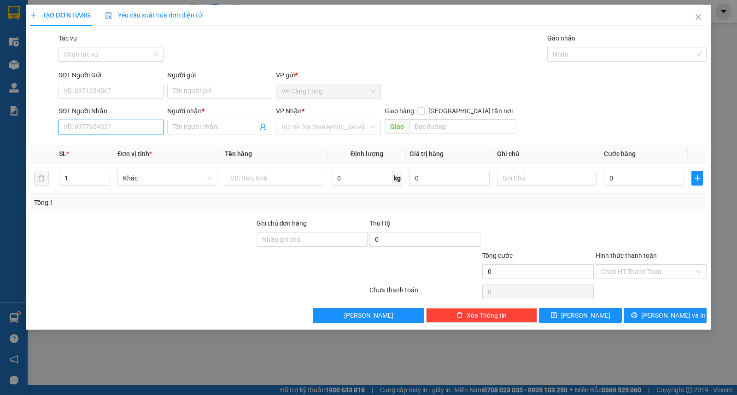
click at [122, 126] on input "SĐT Người Nhận" at bounding box center [110, 127] width 105 height 15
click at [112, 143] on div "0909280636 - HÙNG" at bounding box center [111, 145] width 94 height 10
type input "0909280636"
type input "HÙNG"
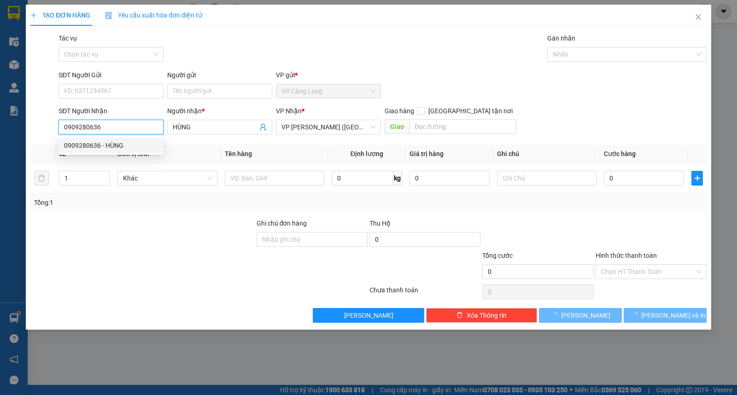
type input "80.000"
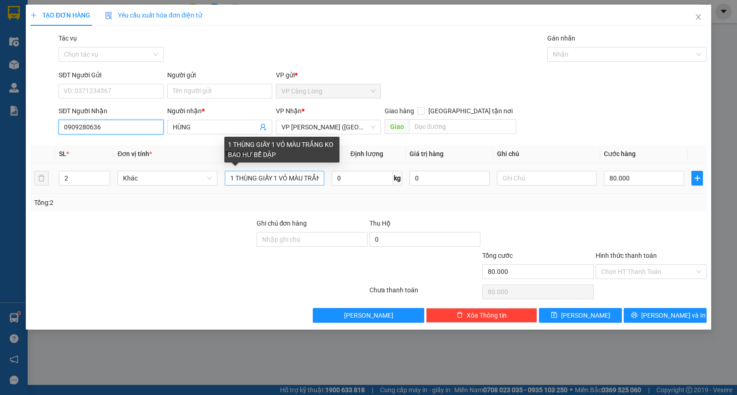
type input "0909280636"
click at [321, 179] on input "1 THÙNG GIẤY 1 VỎ MÀU TRẮNG KO BAO HƯ BỂ DẬP" at bounding box center [274, 178] width 99 height 15
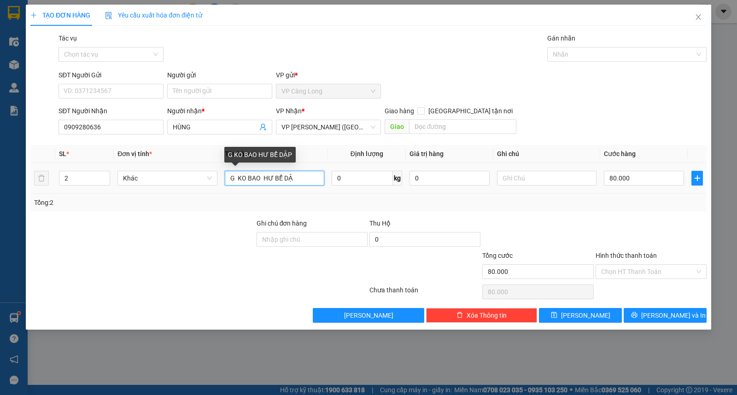
click at [316, 178] on input "G KO BAO HƯ BỂ DẬ" at bounding box center [274, 178] width 99 height 15
type input "G"
click at [88, 176] on input "2" at bounding box center [84, 178] width 50 height 14
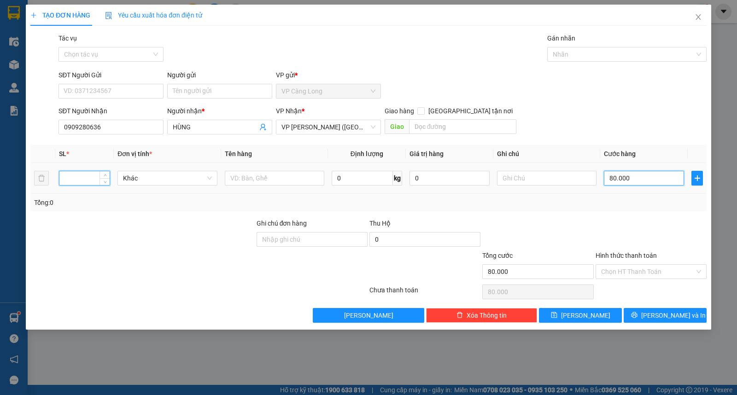
click at [637, 178] on input "80.000" at bounding box center [644, 178] width 80 height 15
type input "0"
click at [254, 176] on input "text" at bounding box center [274, 178] width 99 height 15
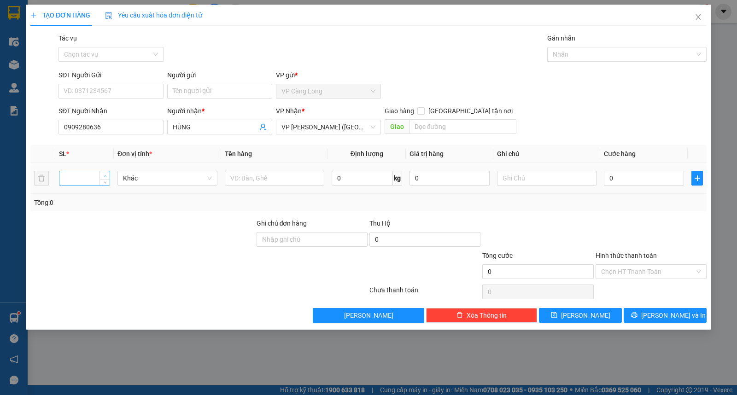
type input "1"
click at [102, 177] on span "up" at bounding box center [105, 176] width 6 height 6
click at [270, 177] on input "text" at bounding box center [274, 178] width 99 height 15
type input "1 THÙNG GIẤY KO BAO HƯ DẬP"
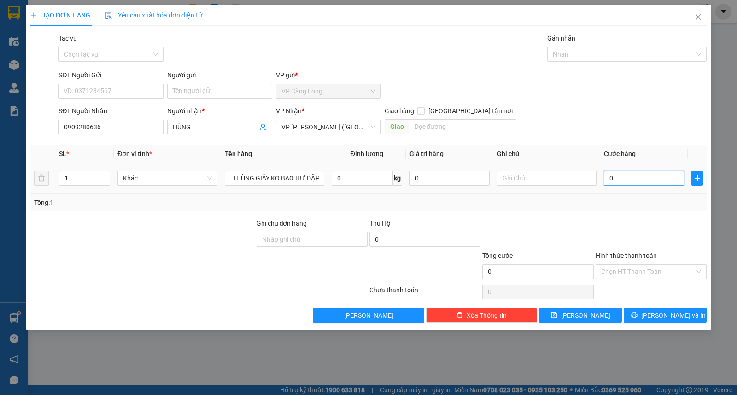
click at [633, 176] on input "0" at bounding box center [644, 178] width 80 height 15
type input "4"
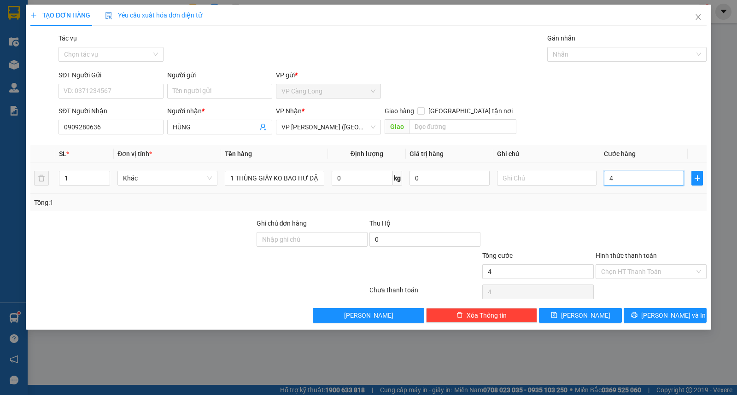
type input "40"
type input "400"
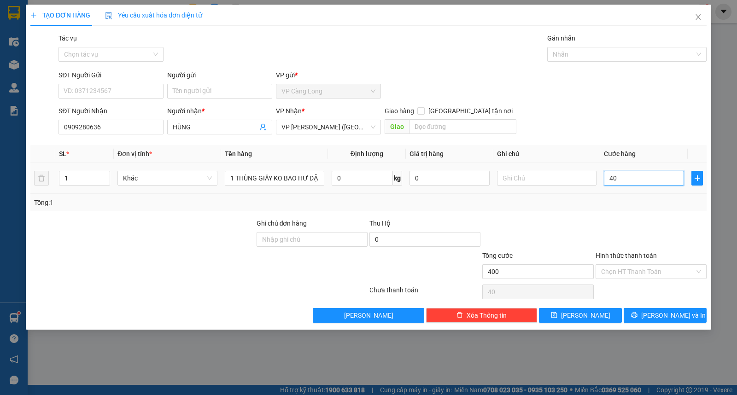
type input "400"
type input "4.000"
type input "40.000"
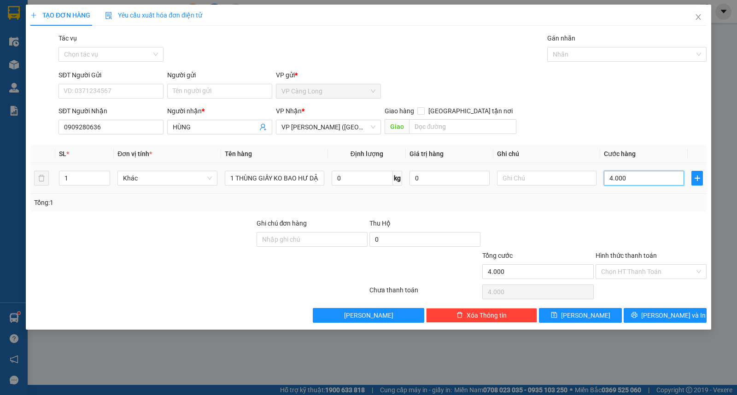
type input "40.000"
click at [660, 314] on span "[PERSON_NAME] và In" at bounding box center [673, 315] width 64 height 10
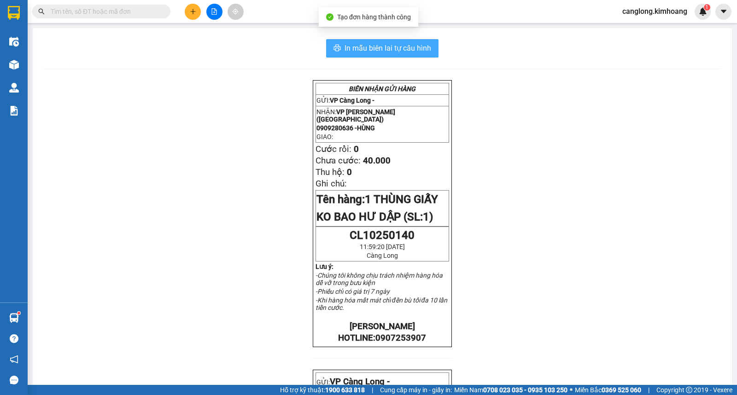
click at [388, 54] on button "In mẫu biên lai tự cấu hình" at bounding box center [382, 48] width 112 height 18
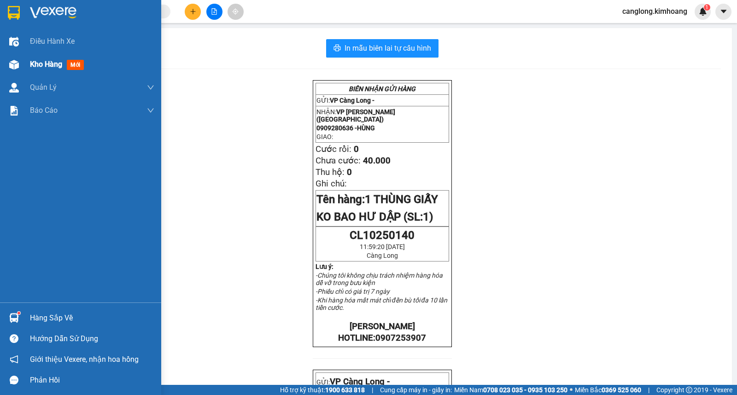
click at [36, 66] on span "Kho hàng" at bounding box center [46, 64] width 32 height 9
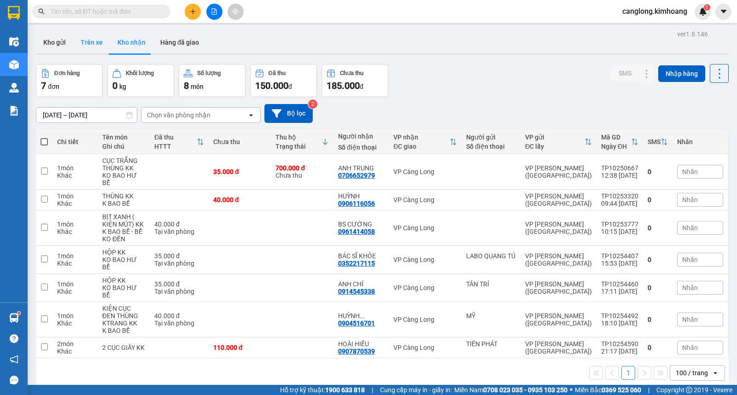
click at [88, 43] on button "Trên xe" at bounding box center [91, 42] width 37 height 22
type input "[DATE] – [DATE]"
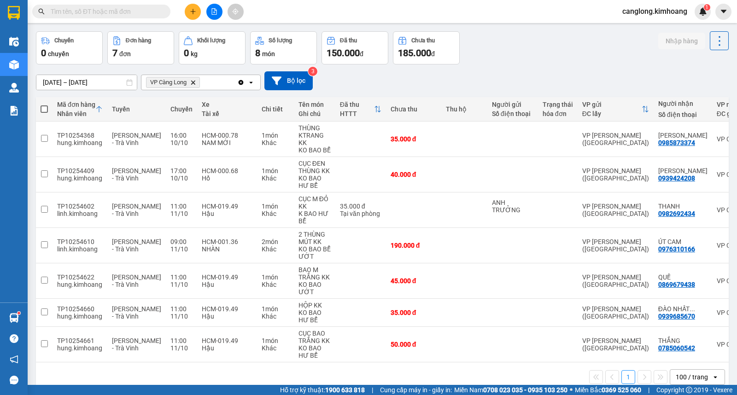
scroll to position [52, 0]
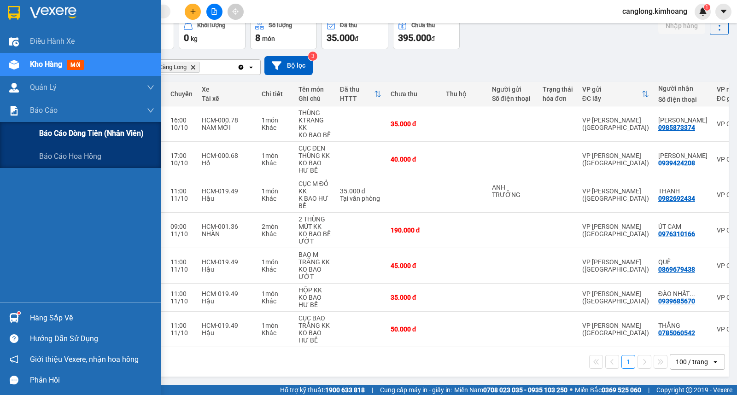
click at [58, 136] on span "Báo cáo dòng tiền (nhân viên)" at bounding box center [91, 134] width 105 height 12
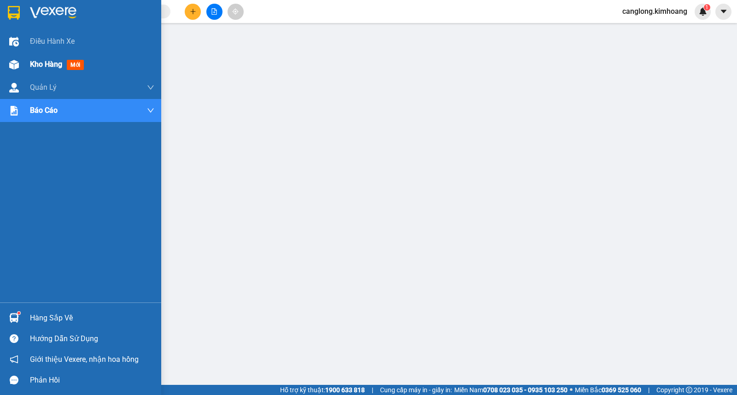
click at [38, 63] on span "Kho hàng" at bounding box center [46, 64] width 32 height 9
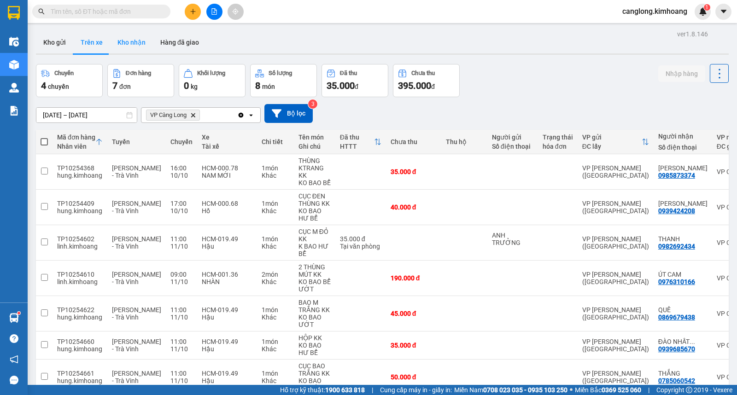
click at [131, 48] on button "Kho nhận" at bounding box center [131, 42] width 43 height 22
type input "[DATE] – [DATE]"
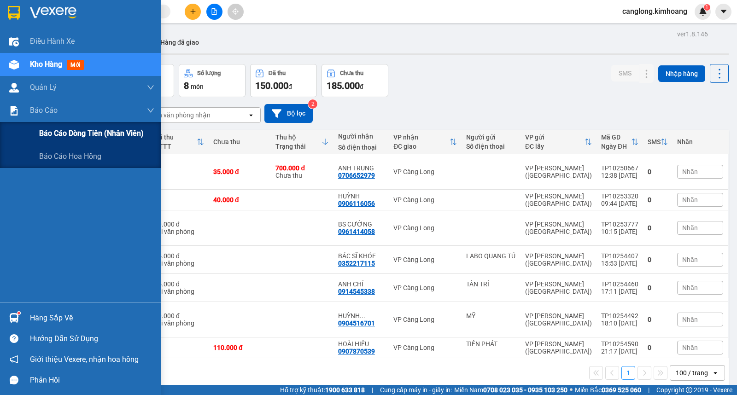
click at [53, 136] on span "Báo cáo dòng tiền (nhân viên)" at bounding box center [91, 134] width 105 height 12
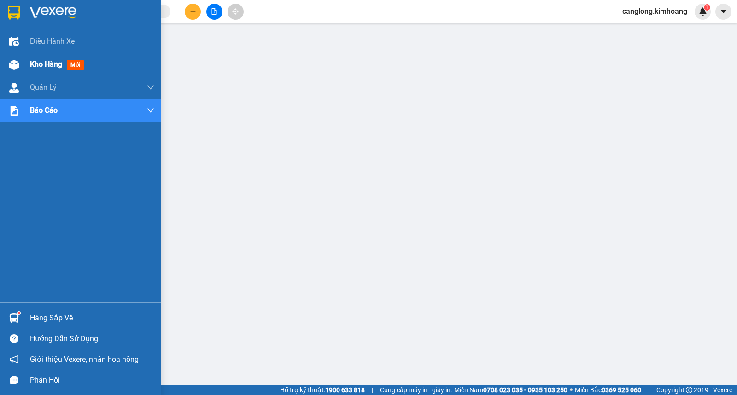
click at [43, 65] on span "Kho hàng" at bounding box center [46, 64] width 32 height 9
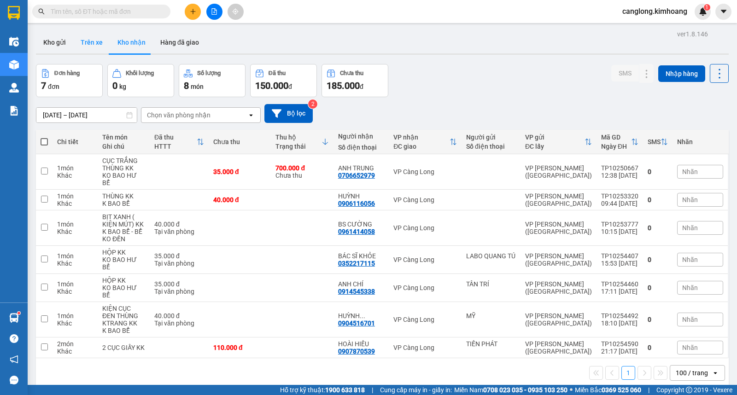
click at [88, 43] on button "Trên xe" at bounding box center [91, 42] width 37 height 22
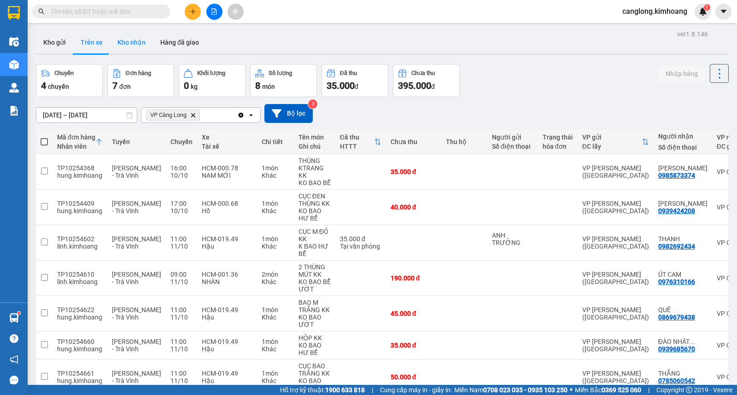
click at [134, 44] on button "Kho nhận" at bounding box center [131, 42] width 43 height 22
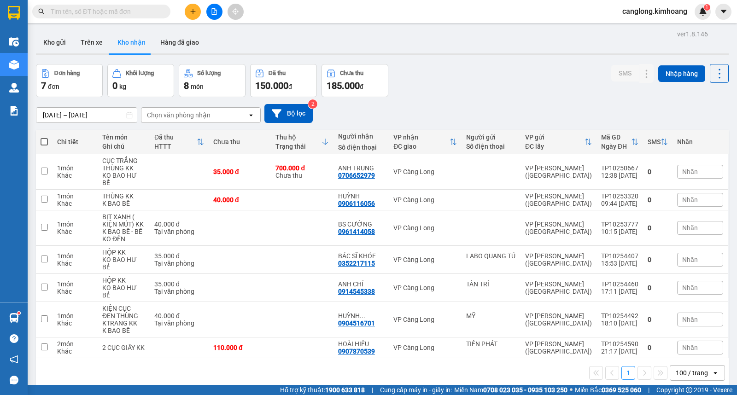
click at [518, 86] on div "Đơn hàng 7 đơn Khối lượng 0 kg Số lượng 8 món Đã thu 150.000 đ Chưa thu 185.000…" at bounding box center [382, 80] width 693 height 33
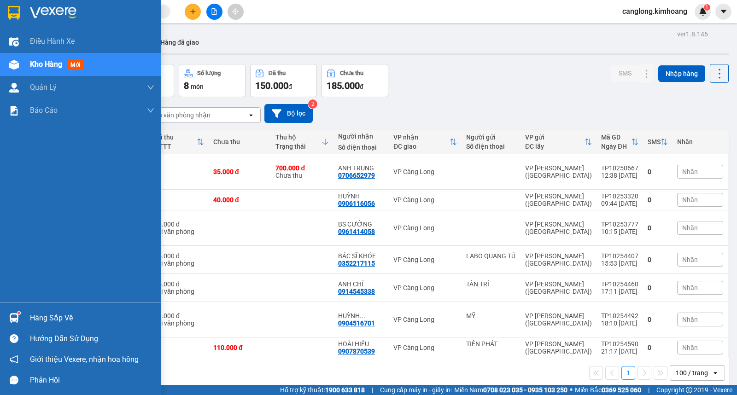
click at [15, 318] on img at bounding box center [14, 318] width 10 height 10
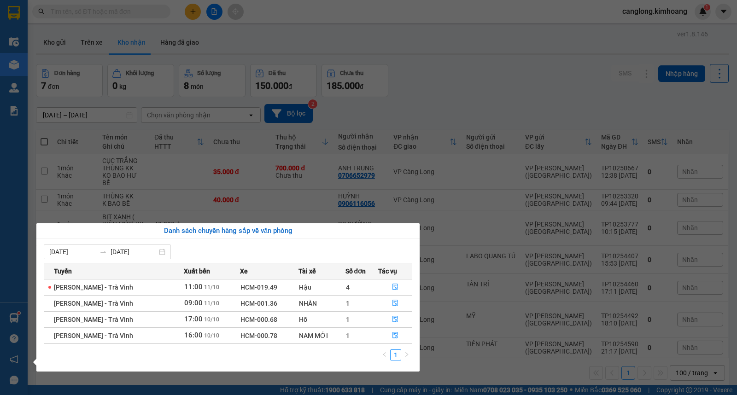
click at [477, 88] on section "Kết quả tìm kiếm ( 15 ) Bộ lọc Mã ĐH Trạng thái Món hàng Thu hộ Tổng cước Chưa …" at bounding box center [368, 197] width 737 height 395
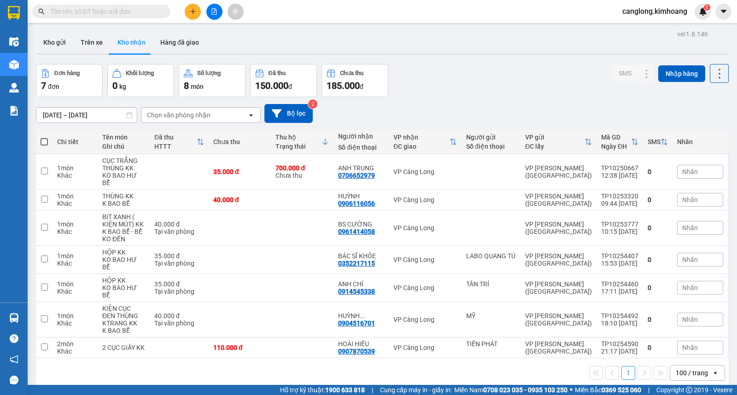
click at [477, 88] on div "Đơn hàng 7 đơn Khối lượng 0 kg Số lượng 8 món Đã thu 150.000 đ Chưa thu 185.000…" at bounding box center [382, 80] width 693 height 33
click at [97, 42] on button "Trên xe" at bounding box center [91, 42] width 37 height 22
type input "[DATE] – [DATE]"
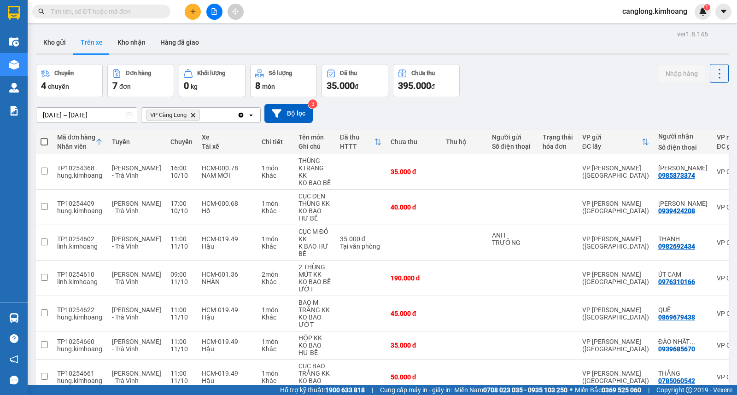
click at [555, 91] on div "Chuyến 4 chuyến Đơn hàng 7 đơn Khối lượng 0 kg Số lượng 8 món Đã thu 35.000 đ C…" at bounding box center [382, 80] width 693 height 33
